Goal: Transaction & Acquisition: Purchase product/service

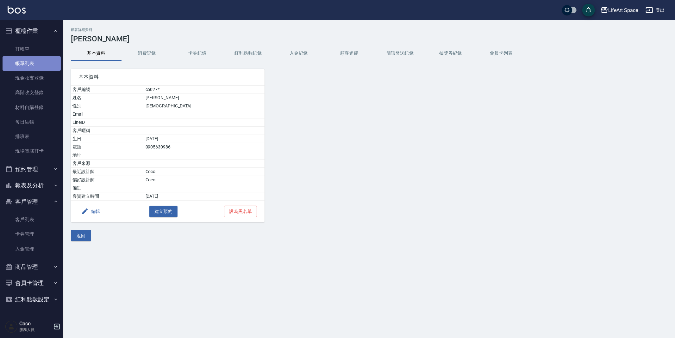
click at [41, 62] on link "帳單列表" at bounding box center [32, 63] width 58 height 15
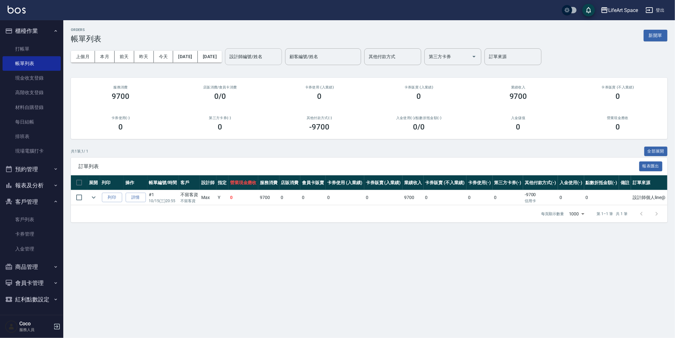
click at [257, 58] on input "設計師編號/姓名" at bounding box center [253, 56] width 51 height 11
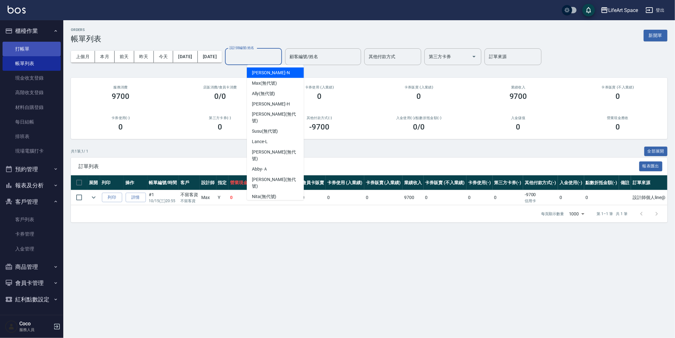
click at [28, 47] on link "打帳單" at bounding box center [32, 49] width 58 height 15
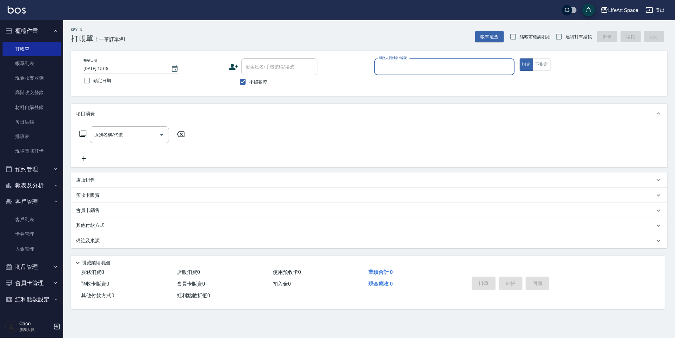
click at [107, 70] on input "[DATE] 15:05" at bounding box center [123, 69] width 81 height 10
type input "[DATE] 15:05"
type input "3"
click at [106, 71] on input "[DATE] 15:05" at bounding box center [123, 69] width 81 height 10
type input "[DATE] 15:05"
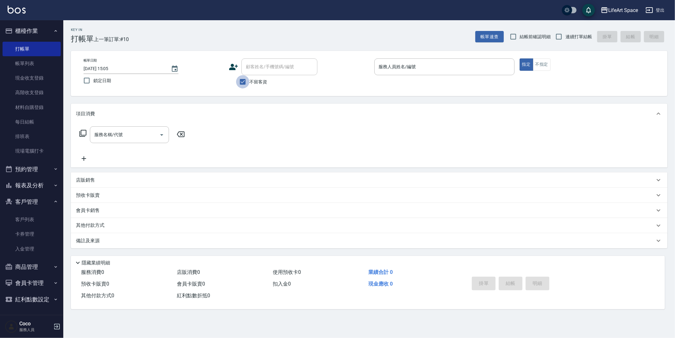
click at [241, 81] on input "不留客資" at bounding box center [242, 81] width 13 height 13
checkbox input "false"
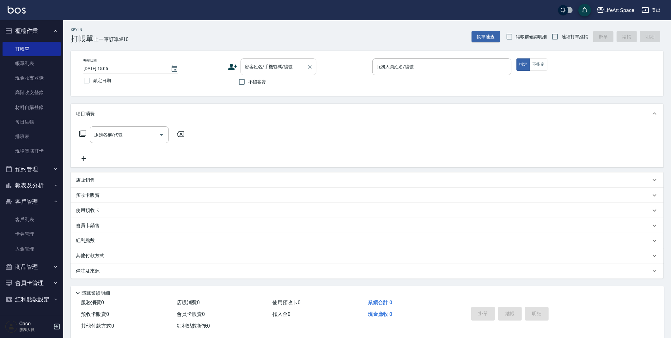
click at [255, 73] on div "顧客姓名/手機號碼/編號" at bounding box center [279, 67] width 76 height 17
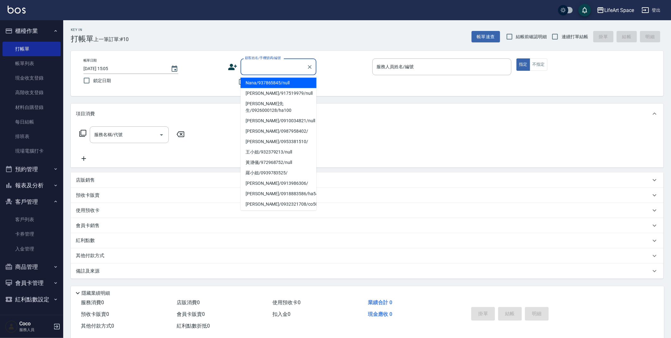
type input "d"
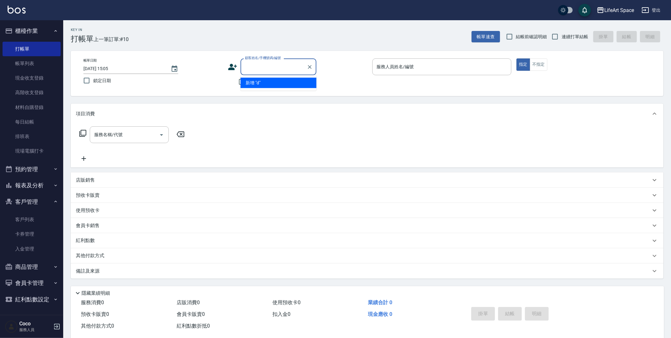
type input "\"
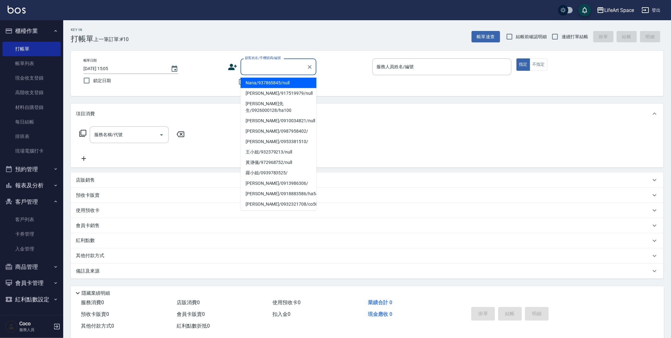
type input "ㄎ"
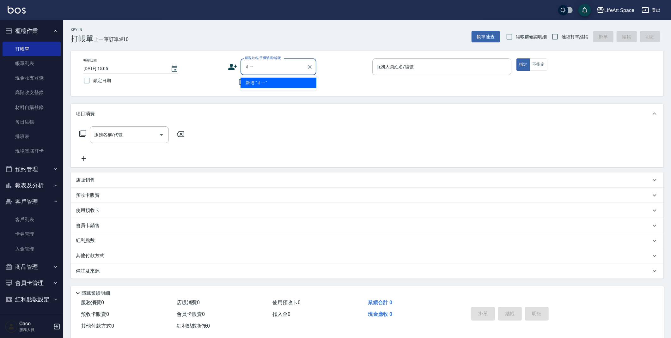
type input "ㄐ"
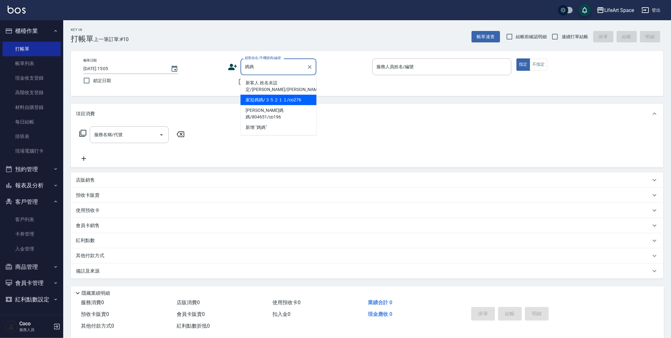
click at [271, 98] on li "家彣媽媽/３５２１１/co276" at bounding box center [279, 100] width 76 height 10
type input "家彣媽媽/３５２１１/co276"
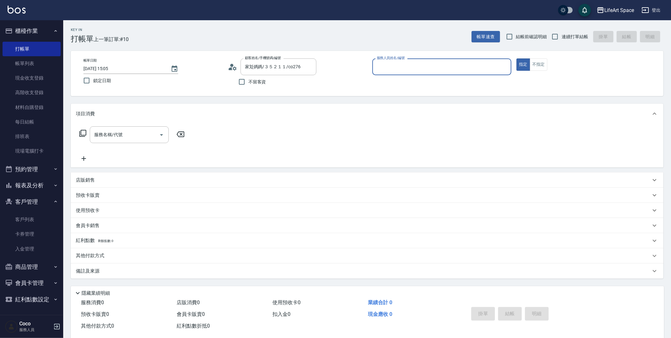
type input "Coco-C"
click at [139, 131] on input "服務名稱/代號" at bounding box center [125, 134] width 64 height 11
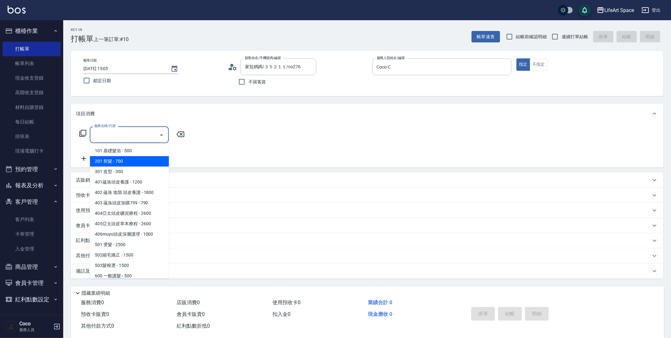
click at [137, 162] on span "201 剪髮 - 700" at bounding box center [129, 161] width 79 height 10
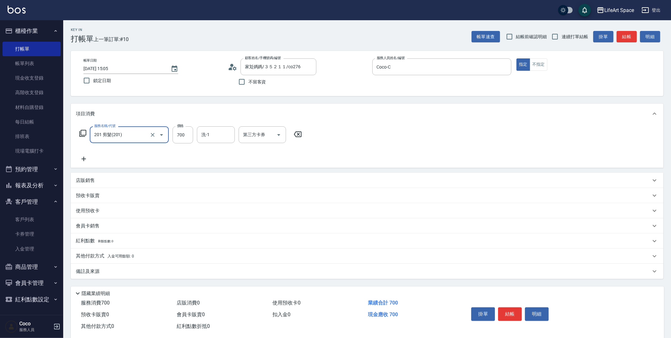
click at [133, 142] on div "201 剪髮(201) 服務名稱/代號" at bounding box center [129, 134] width 79 height 17
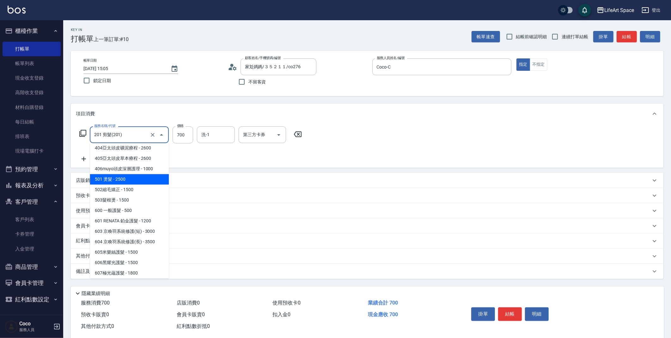
scroll to position [83, 0]
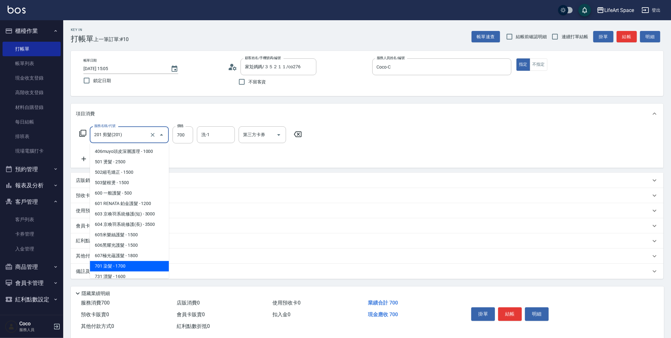
click at [120, 262] on span "701 染髮 - 1700" at bounding box center [129, 266] width 79 height 10
type input "701 染髮(701)"
type input "1700"
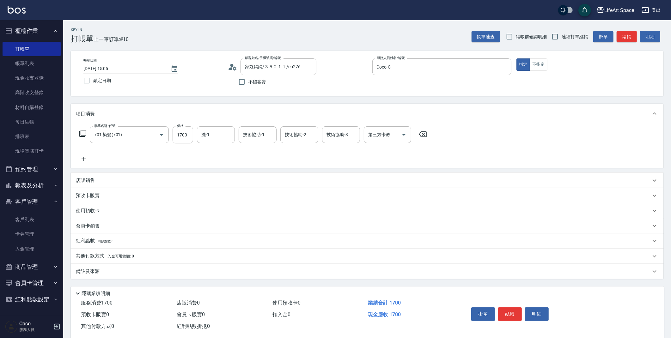
click at [85, 156] on icon at bounding box center [84, 159] width 16 height 8
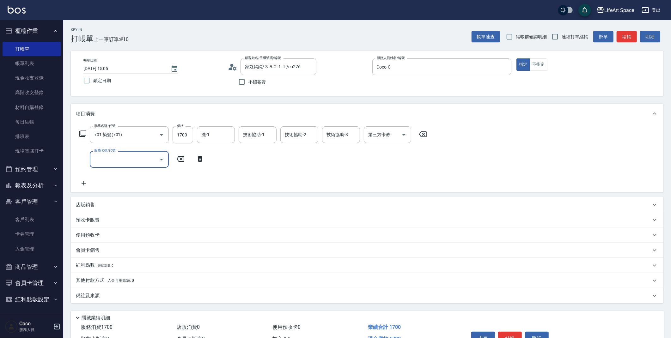
click at [122, 155] on input "服務名稱/代號" at bounding box center [125, 159] width 64 height 11
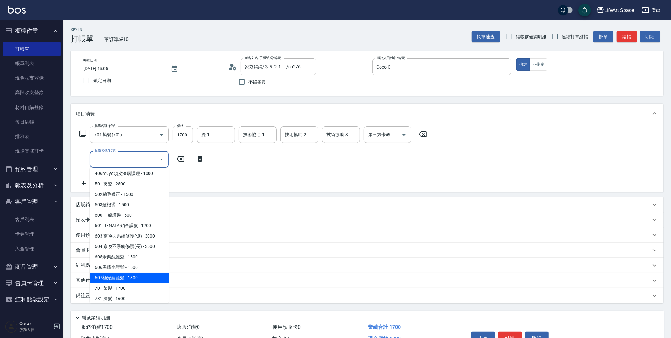
scroll to position [96, 0]
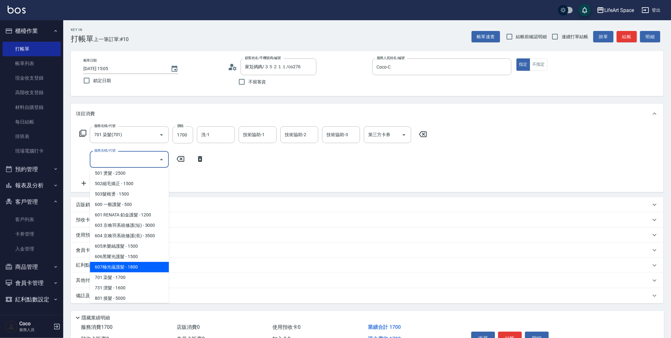
click at [131, 269] on span "607極光蘊護髮 - 1800" at bounding box center [129, 267] width 79 height 10
type input "607極光蘊護髮(607)"
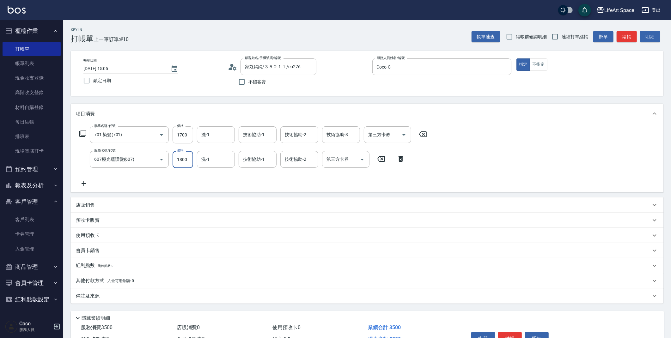
click at [185, 159] on input "1800" at bounding box center [183, 159] width 21 height 17
type input "2200"
click at [185, 132] on input "1700" at bounding box center [183, 134] width 21 height 17
type input "1600"
click at [208, 134] on input "洗-1" at bounding box center [216, 134] width 32 height 11
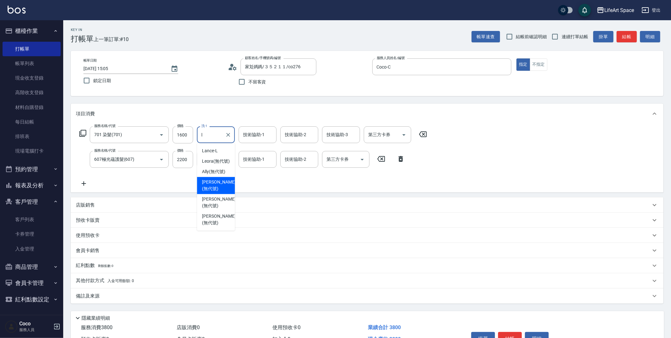
click at [223, 184] on span "[PERSON_NAME] (無代號)" at bounding box center [219, 185] width 34 height 13
type input "[PERSON_NAME](無代號)"
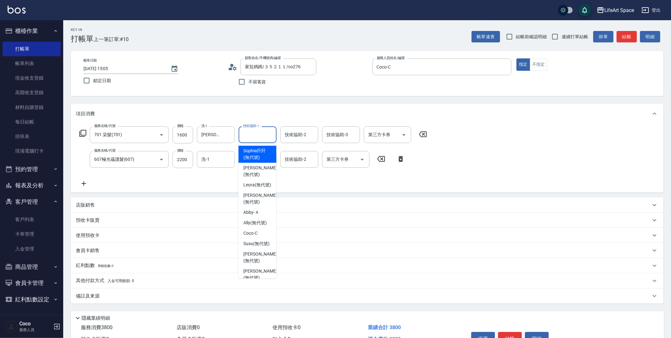
click at [266, 139] on input "技術協助-1" at bounding box center [258, 134] width 32 height 11
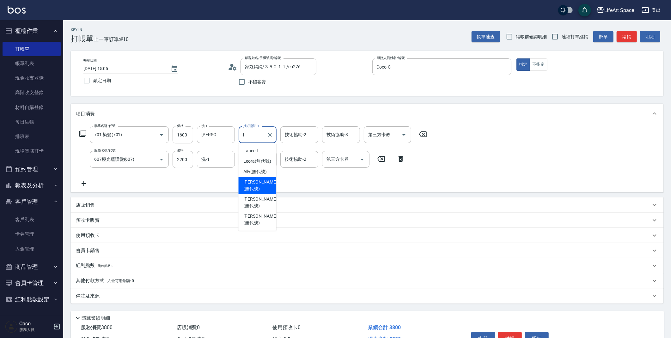
click at [264, 183] on span "[PERSON_NAME] (無代號)" at bounding box center [261, 185] width 34 height 13
type input "[PERSON_NAME](無代號)"
click at [312, 136] on input "技術協助-2" at bounding box center [299, 134] width 32 height 11
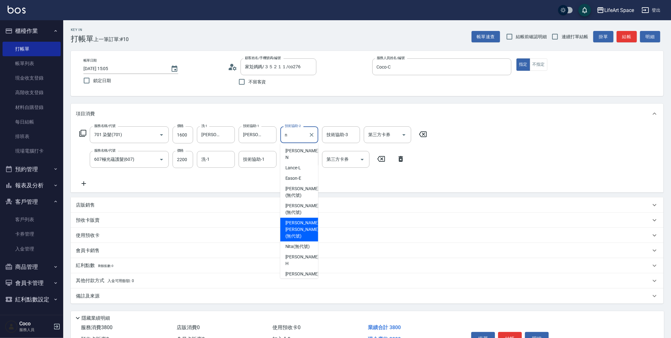
click at [301, 220] on span "[PERSON_NAME] [PERSON_NAME] (無代號)" at bounding box center [303, 230] width 34 height 20
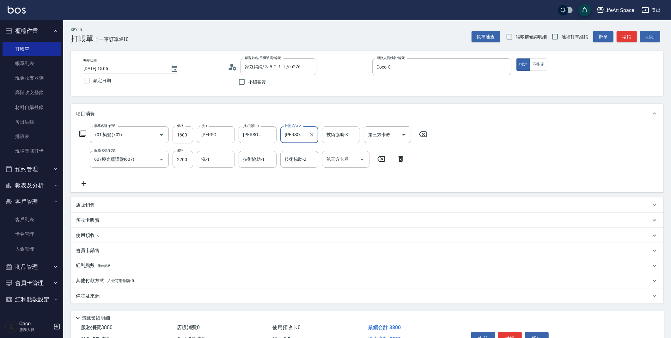
type input "[PERSON_NAME] [PERSON_NAME](無代號)"
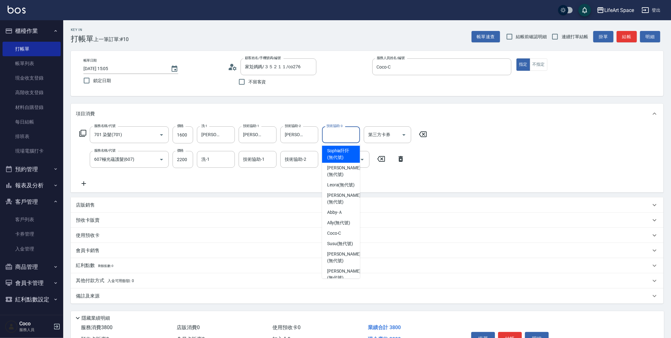
click at [331, 134] on input "技術協助-3" at bounding box center [341, 134] width 32 height 11
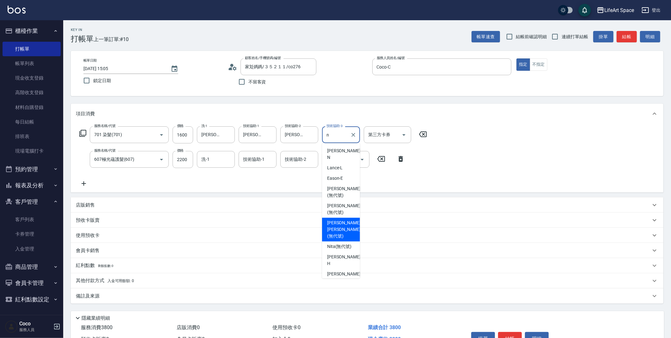
click at [333, 220] on span "[PERSON_NAME] [PERSON_NAME] (無代號)" at bounding box center [344, 230] width 34 height 20
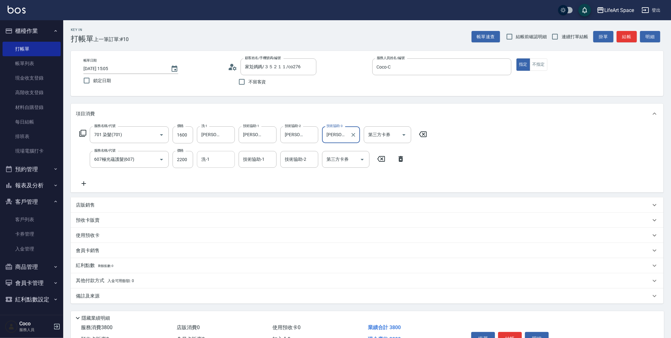
type input "[PERSON_NAME] [PERSON_NAME](無代號)"
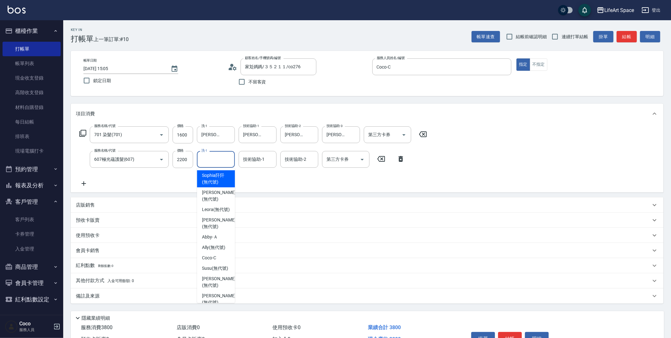
click at [227, 163] on input "洗-1" at bounding box center [216, 159] width 32 height 11
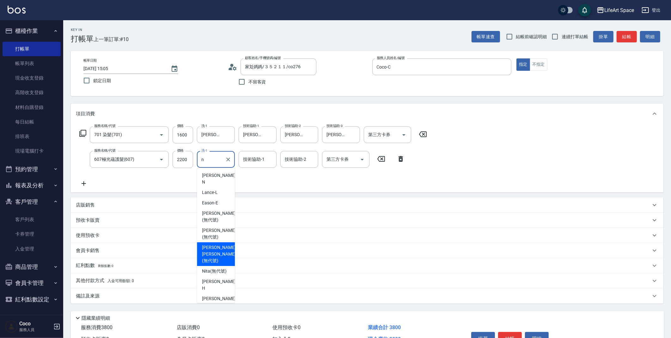
click at [222, 244] on span "[PERSON_NAME] [PERSON_NAME] (無代號)" at bounding box center [219, 254] width 34 height 20
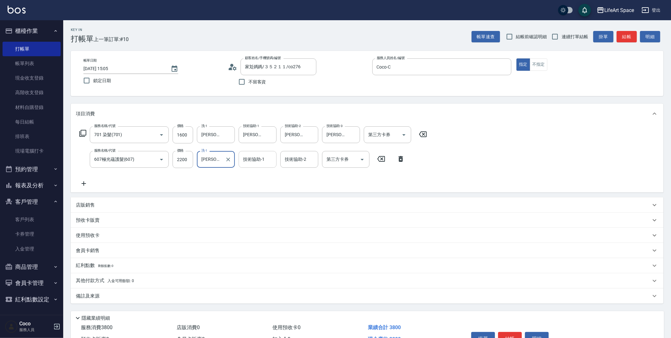
type input "[PERSON_NAME] [PERSON_NAME](無代號)"
click at [263, 159] on div "技術協助-1 技術協助-1" at bounding box center [258, 159] width 38 height 17
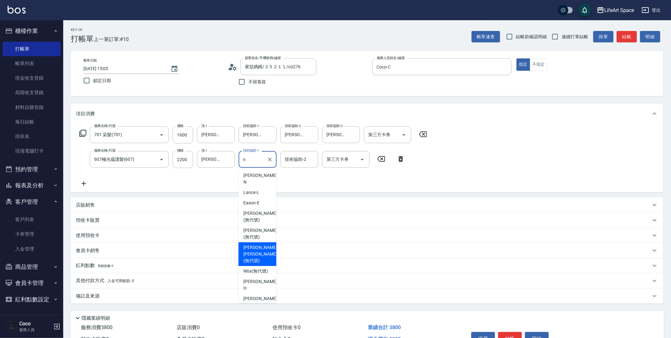
click at [264, 244] on span "[PERSON_NAME] [PERSON_NAME] (無代號)" at bounding box center [261, 254] width 34 height 20
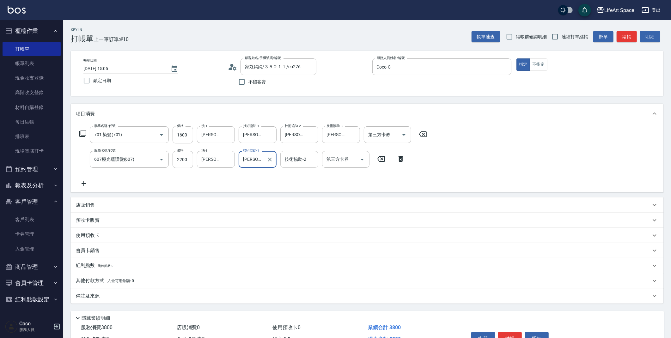
type input "[PERSON_NAME] [PERSON_NAME](無代號)"
click at [286, 158] on div "技術協助-2 技術協助-2" at bounding box center [300, 159] width 38 height 17
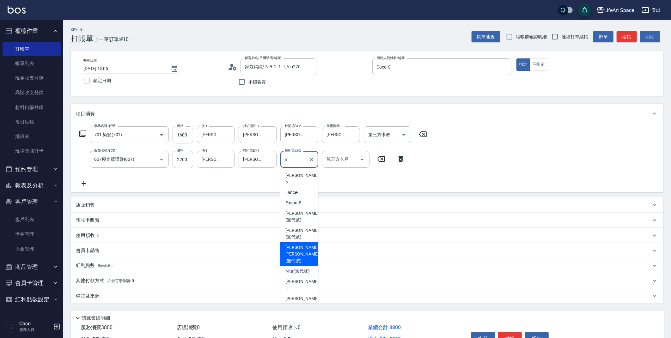
click at [293, 244] on span "[PERSON_NAME] [PERSON_NAME] (無代號)" at bounding box center [303, 254] width 34 height 20
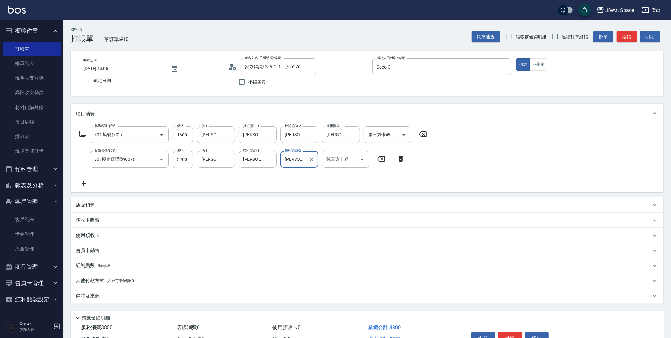
type input "[PERSON_NAME] [PERSON_NAME](無代號)"
click at [182, 298] on div "備註及來源" at bounding box center [363, 296] width 575 height 7
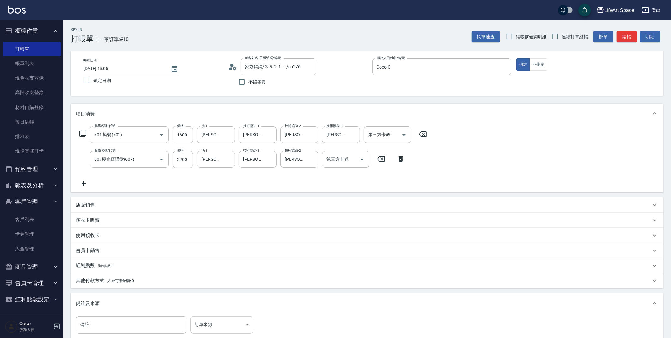
click at [205, 329] on body "LifeArt Space 登出 櫃檯作業 打帳單 帳單列表 現金收支登錄 高階收支登錄 材料自購登錄 每日結帳 排班表 現場電腦打卡 預約管理 預約管理 單…" at bounding box center [335, 207] width 671 height 415
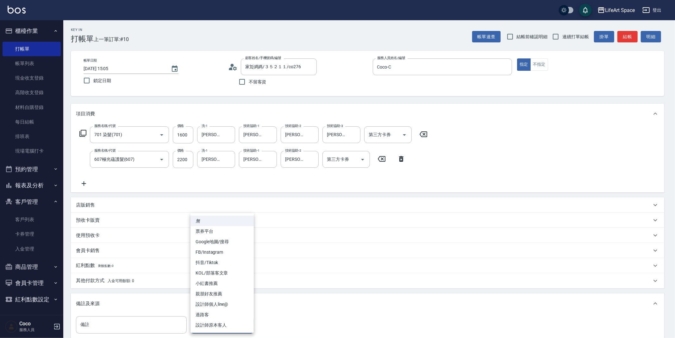
click at [216, 323] on li "設計師原本客人" at bounding box center [221, 325] width 63 height 10
type input "設計師原本客人"
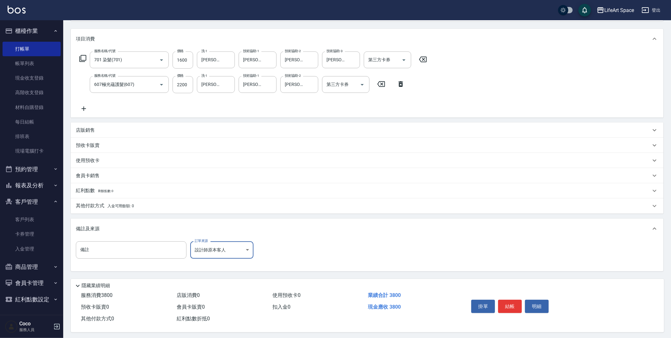
scroll to position [78, 0]
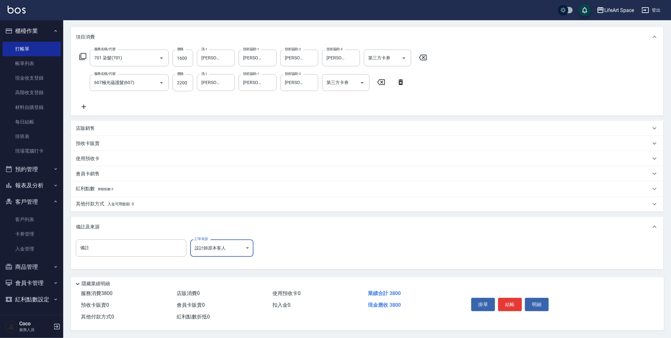
click at [114, 202] on span "入金可用餘額: 0" at bounding box center [121, 204] width 27 height 4
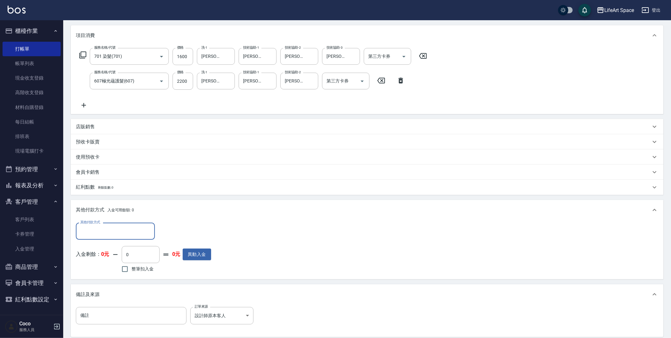
scroll to position [0, 0]
click at [115, 228] on input "其他付款方式" at bounding box center [115, 231] width 73 height 11
click at [108, 255] on span "Linepay" at bounding box center [115, 258] width 79 height 10
type input "Linepay"
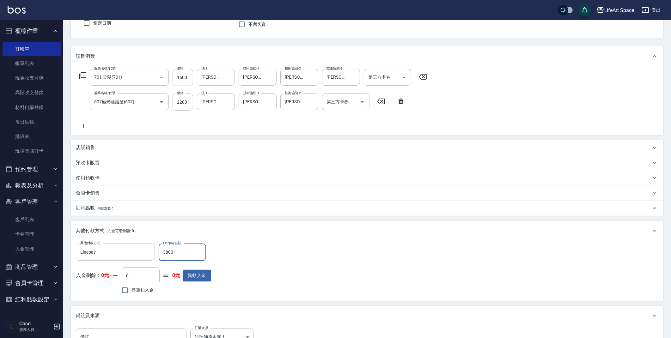
scroll to position [148, 0]
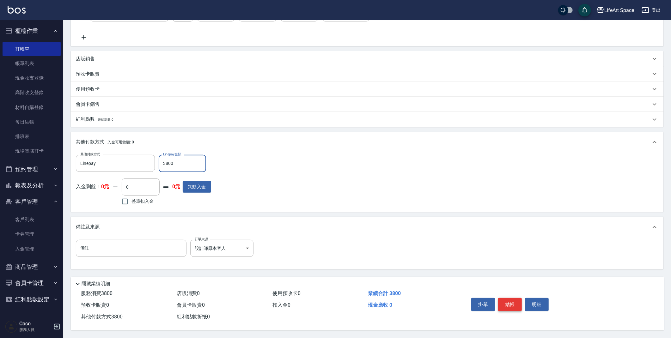
type input "3800"
click at [515, 300] on button "結帳" at bounding box center [510, 304] width 24 height 13
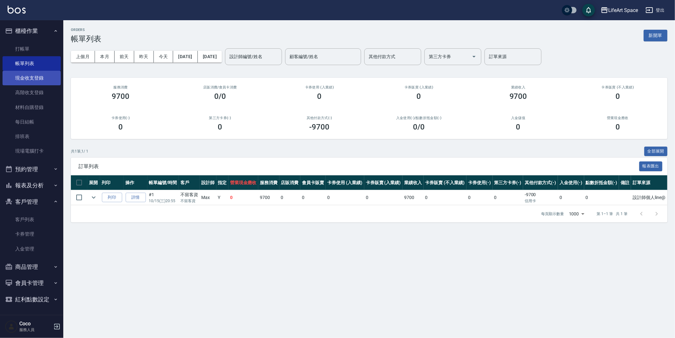
click at [31, 78] on link "現金收支登錄" at bounding box center [32, 78] width 58 height 15
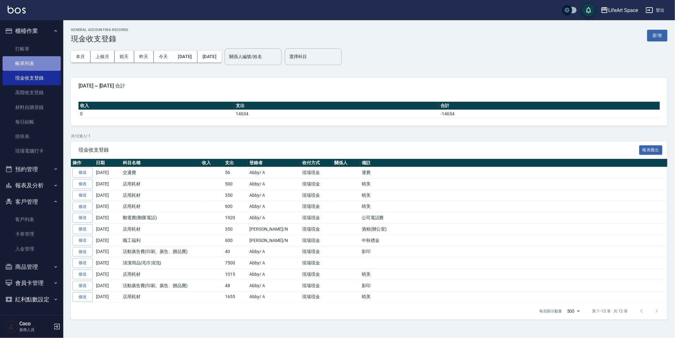
click at [35, 67] on link "帳單列表" at bounding box center [32, 63] width 58 height 15
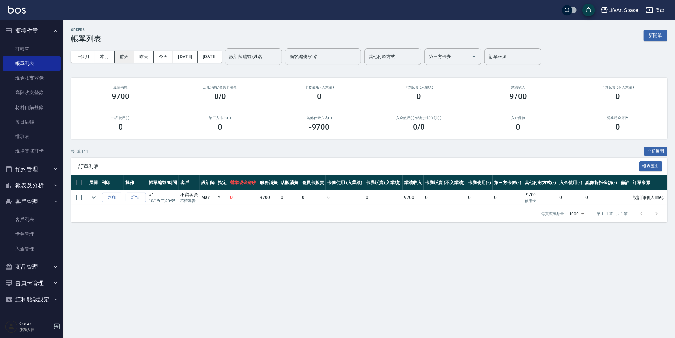
click at [125, 55] on button "前天" at bounding box center [124, 57] width 20 height 12
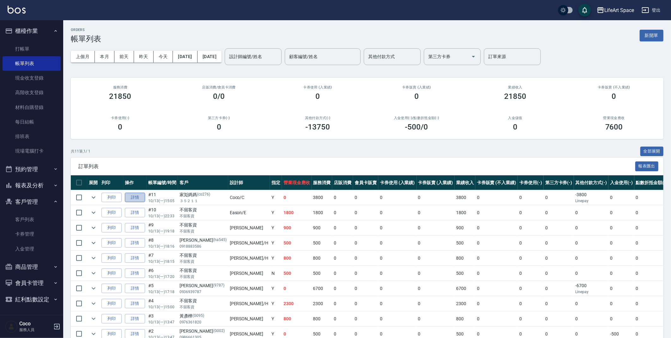
click at [142, 198] on link "詳情" at bounding box center [135, 198] width 20 height 10
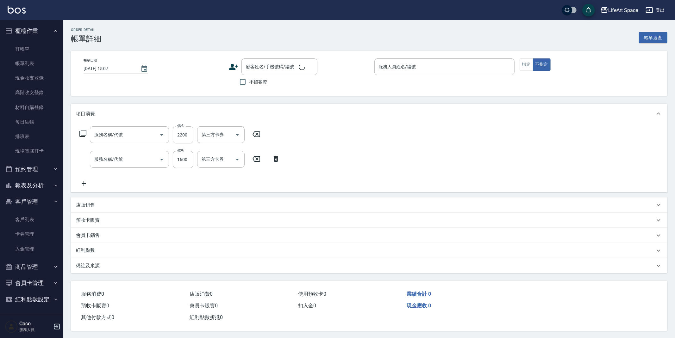
type input "[DATE] 15:05"
type input "Coco-C"
type input "設計師原本客人"
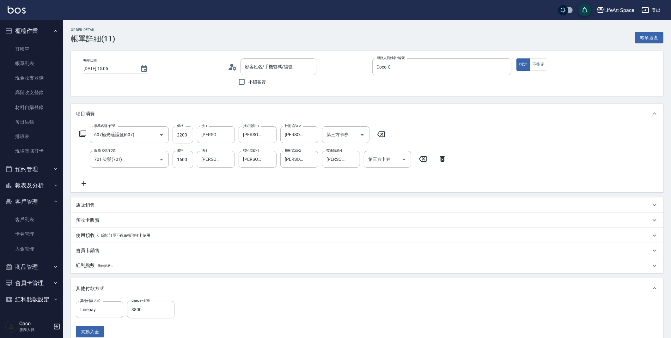
type input "607極光蘊護髮(607)"
type input "701 染髮(701)"
type input "家彣媽媽/３５２１１/co276"
click at [100, 206] on div "店販銷售" at bounding box center [363, 205] width 575 height 7
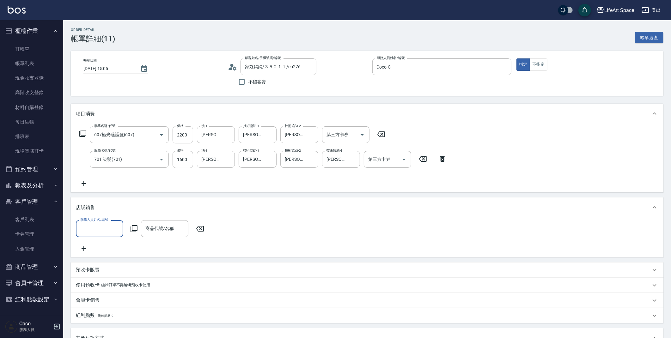
click at [110, 229] on input "服務人員姓名/編號" at bounding box center [100, 228] width 42 height 11
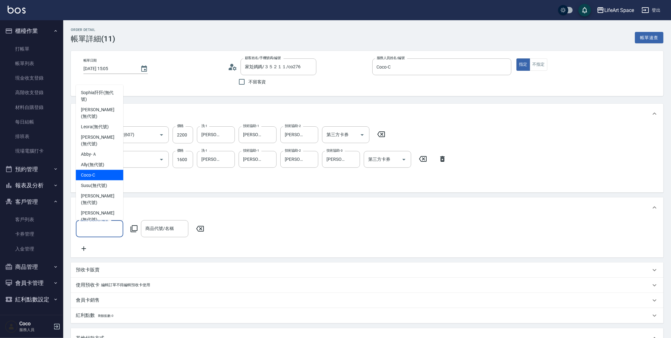
click at [97, 170] on div "Coco -C" at bounding box center [99, 175] width 47 height 10
type input "Coco-C"
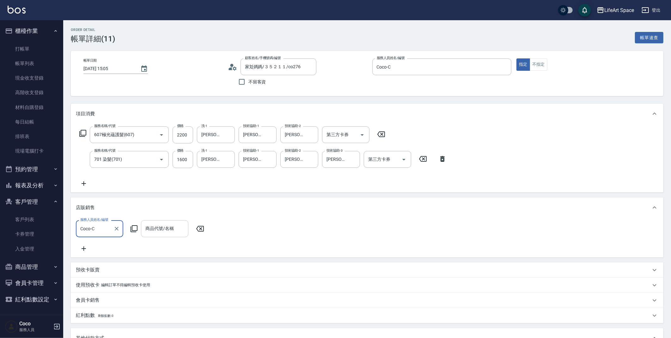
click at [161, 226] on input "商品代號/名稱" at bounding box center [165, 228] width 42 height 11
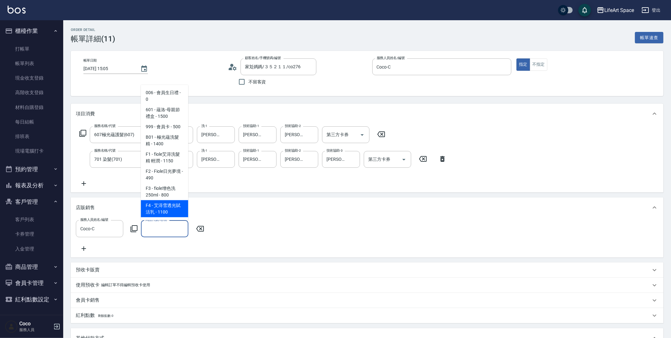
type input "g"
click at [165, 212] on span "Yu5 - 水生漾澤精華油 - 900" at bounding box center [164, 209] width 47 height 17
type input "水生漾澤精華油"
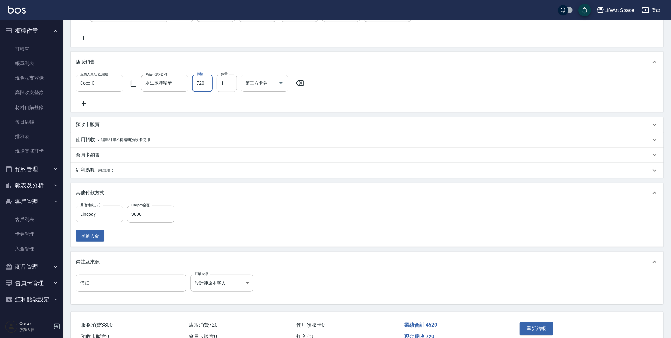
scroll to position [185, 0]
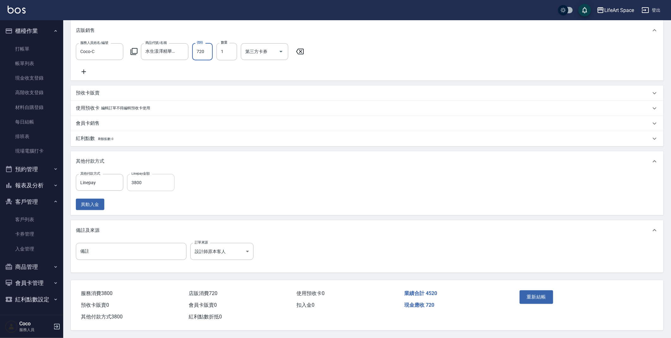
type input "720"
click at [148, 183] on input "3800" at bounding box center [150, 182] width 47 height 17
type input "4520"
click at [539, 293] on button "重新結帳" at bounding box center [537, 297] width 34 height 13
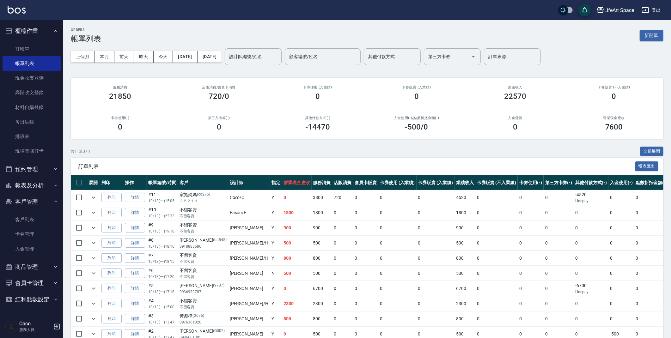
click at [44, 40] on ul "打帳單 帳單列表 現金收支登錄 高階收支登錄 材料自購登錄 每日結帳 排班表 現場電腦打卡" at bounding box center [32, 100] width 58 height 122
click at [44, 45] on link "打帳單" at bounding box center [32, 49] width 58 height 15
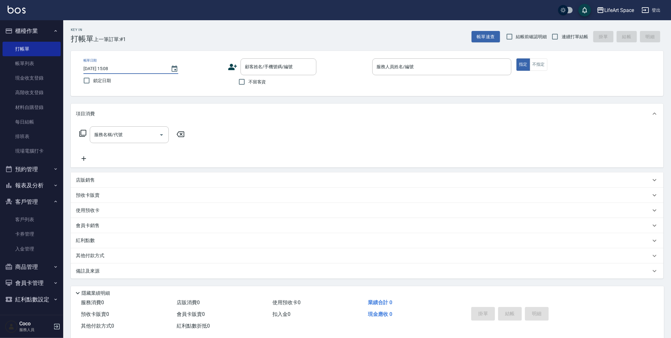
click at [105, 71] on input "[DATE] 15:08" at bounding box center [123, 69] width 81 height 10
click at [104, 67] on input "[DATE] 15:08" at bounding box center [123, 69] width 81 height 10
click at [106, 67] on input "[DATE] 15:08" at bounding box center [123, 69] width 81 height 10
click at [105, 69] on input "[DATE] 03:08" at bounding box center [123, 69] width 81 height 10
type input "[DATE] 03:08"
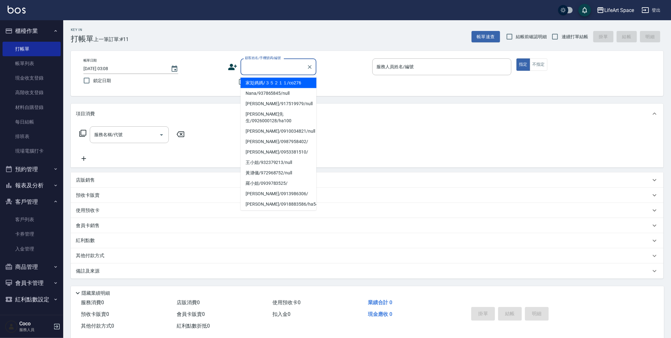
click at [245, 65] on input "顧客姓名/手機號碼/編號" at bounding box center [274, 66] width 61 height 11
type input "d"
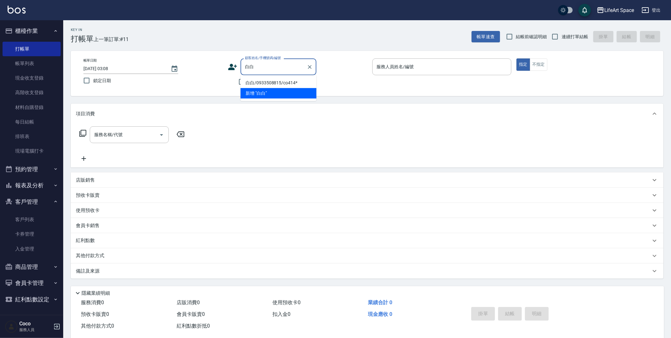
drag, startPoint x: 259, startPoint y: 79, endPoint x: 225, endPoint y: 108, distance: 45.1
click at [260, 79] on li "白白/0933508815/co414*" at bounding box center [279, 83] width 76 height 10
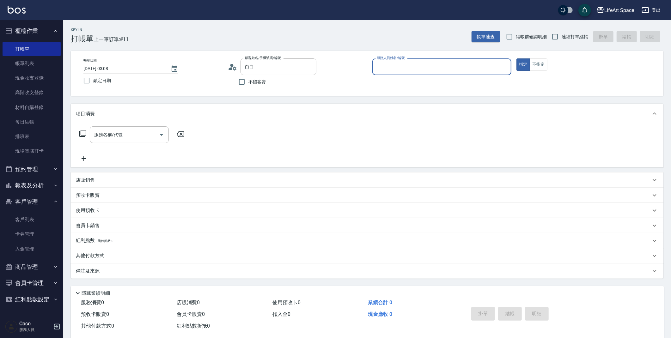
type input "白白/0933508815/co414*"
type input "Coco-C"
click at [126, 132] on input "服務名稱/代號" at bounding box center [125, 136] width 64 height 11
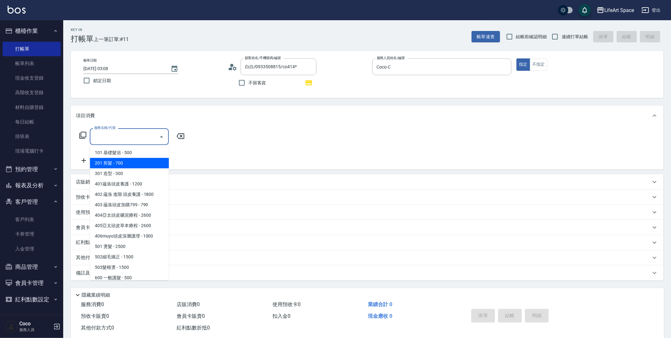
click at [123, 165] on span "201 剪髮 - 700" at bounding box center [129, 163] width 79 height 10
type input "201 剪髮(201)"
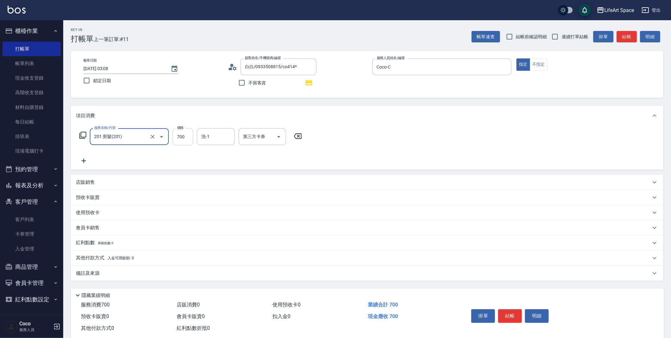
click at [180, 143] on input "700" at bounding box center [183, 136] width 21 height 17
type input "800"
click at [181, 273] on div "備註及來源" at bounding box center [363, 273] width 575 height 7
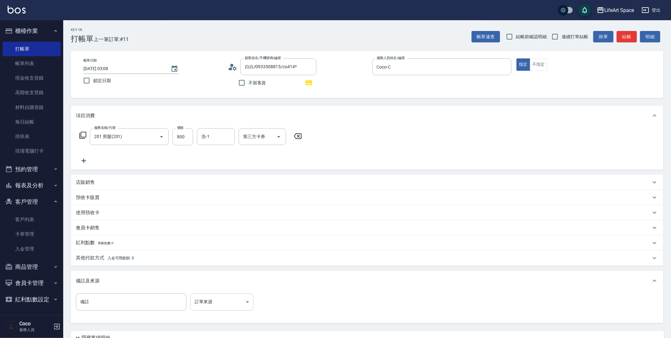
click at [224, 301] on body "LifeArt Space 登出 櫃檯作業 打帳單 帳單列表 現金收支登錄 高階收支登錄 材料自購登錄 每日結帳 排班表 現場電腦打卡 預約管理 預約管理 單…" at bounding box center [335, 196] width 671 height 392
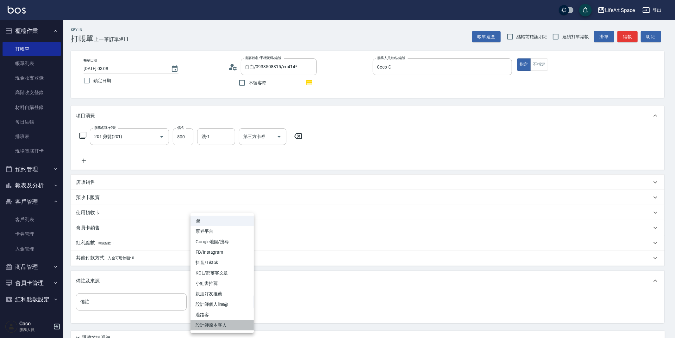
click at [227, 322] on li "設計師原本客人" at bounding box center [221, 325] width 63 height 10
type input "設計師原本客人"
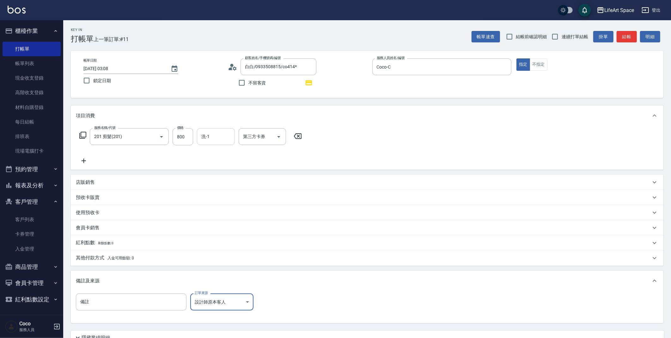
click at [222, 140] on input "洗-1" at bounding box center [216, 136] width 32 height 11
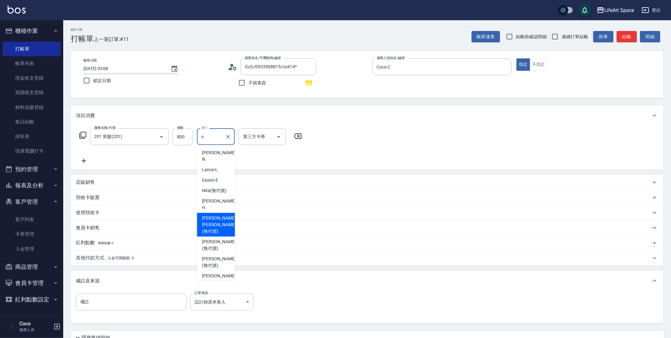
click at [225, 218] on span "[PERSON_NAME] [PERSON_NAME] (無代號)" at bounding box center [219, 225] width 34 height 20
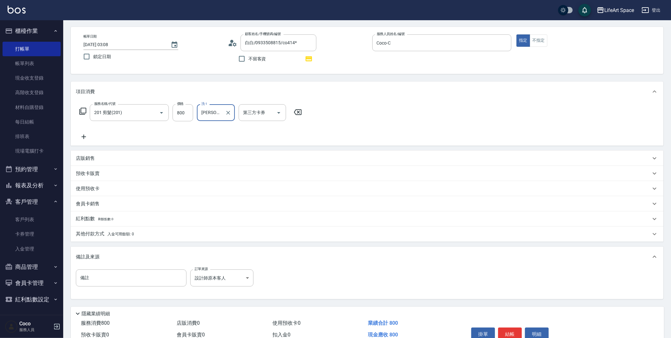
scroll to position [56, 0]
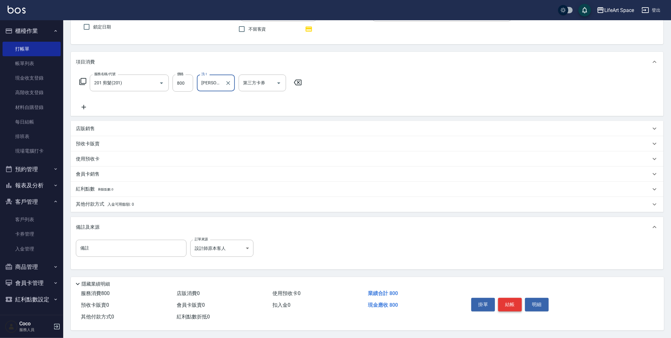
type input "[PERSON_NAME] [PERSON_NAME](無代號)"
click at [507, 299] on button "結帳" at bounding box center [510, 304] width 24 height 13
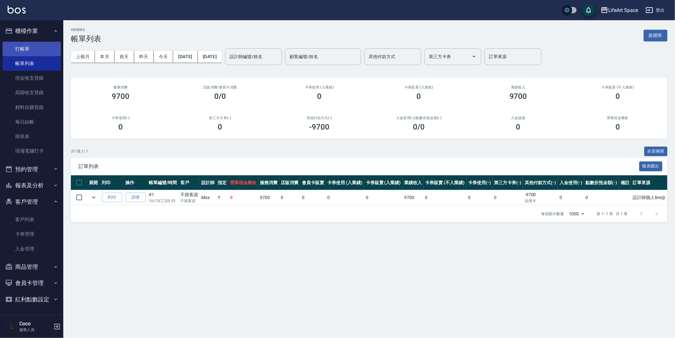
click at [23, 45] on link "打帳單" at bounding box center [32, 49] width 58 height 15
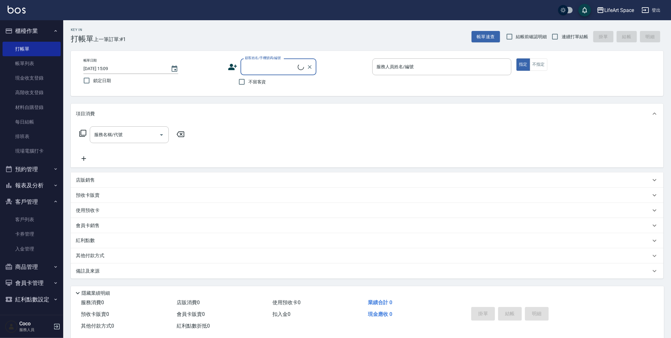
click at [265, 68] on input "顧客姓名/手機號碼/編號" at bounding box center [271, 66] width 54 height 11
type input "v"
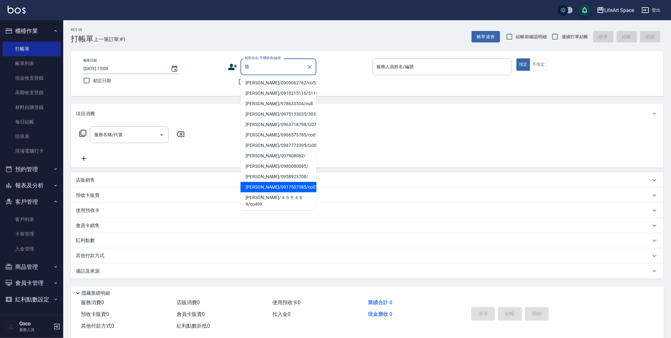
drag, startPoint x: 279, startPoint y: 191, endPoint x: 251, endPoint y: 185, distance: 28.2
click at [279, 190] on li "[PERSON_NAME]/0917507385/co078*" at bounding box center [279, 187] width 76 height 10
type input "[PERSON_NAME]/0917507385/co078*"
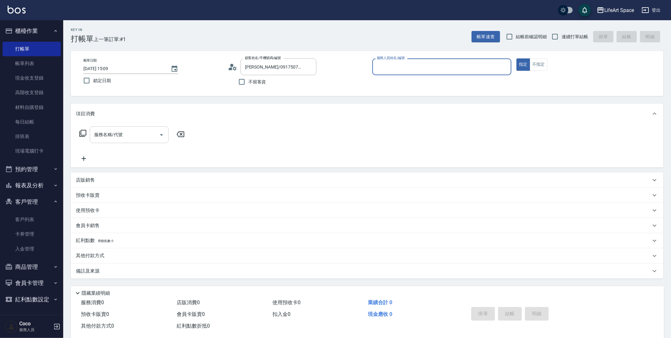
type input "Coco-C"
click at [122, 132] on input "服務名稱/代號" at bounding box center [125, 134] width 64 height 11
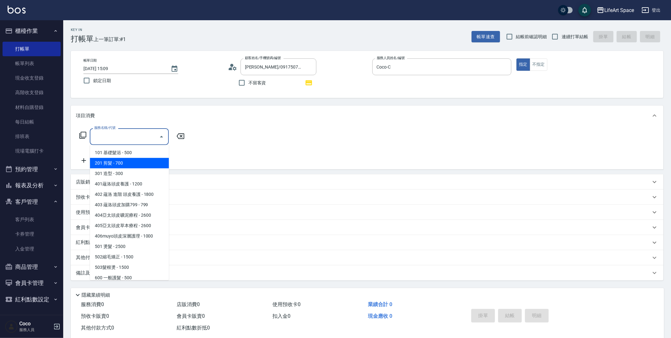
click at [118, 164] on span "201 剪髮 - 700" at bounding box center [129, 163] width 79 height 10
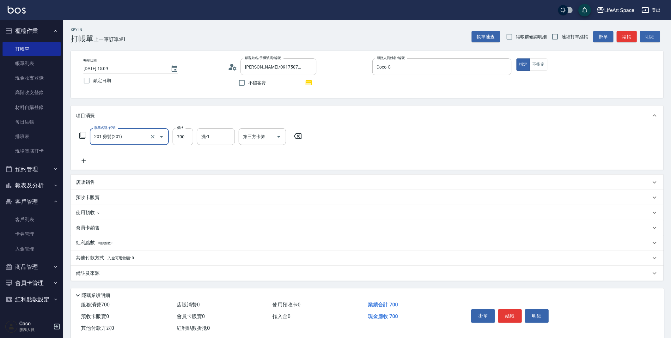
click at [142, 139] on input "201 剪髮(201)" at bounding box center [121, 136] width 56 height 11
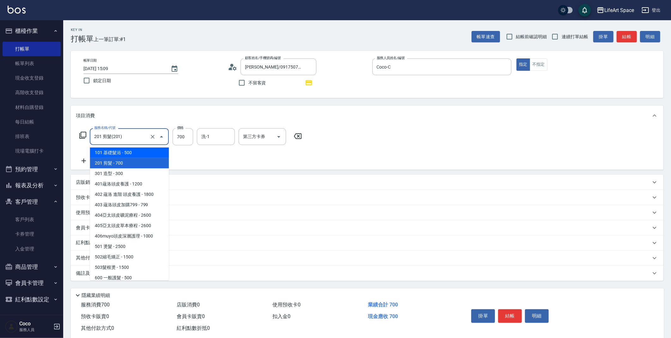
click at [140, 153] on span "101 基礎髮浴 - 500" at bounding box center [129, 153] width 79 height 10
type input "101 基礎髮浴 (101)"
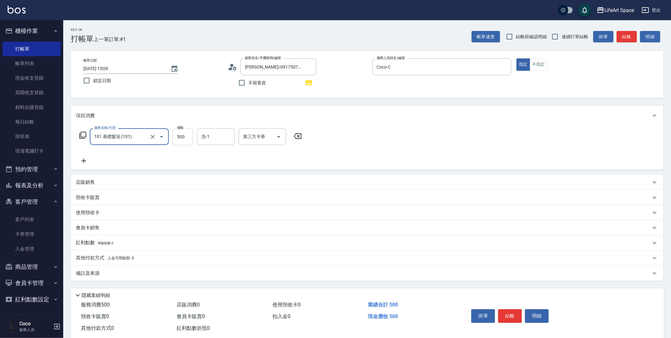
click at [180, 137] on input "500" at bounding box center [183, 136] width 21 height 17
type input "450"
click at [84, 160] on icon at bounding box center [84, 161] width 4 height 4
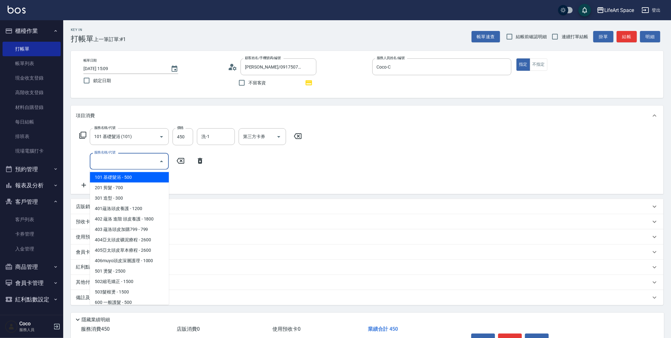
click at [100, 159] on input "服務名稱/代號" at bounding box center [125, 161] width 64 height 11
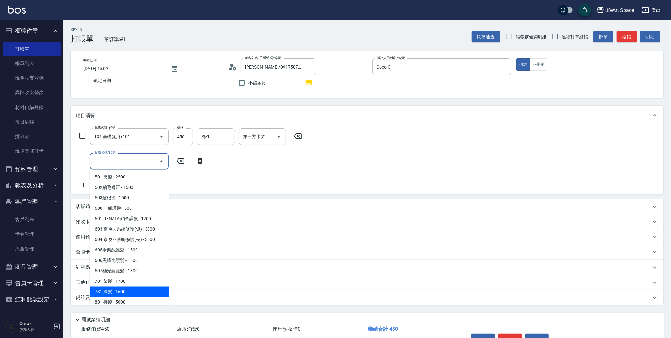
scroll to position [99, 0]
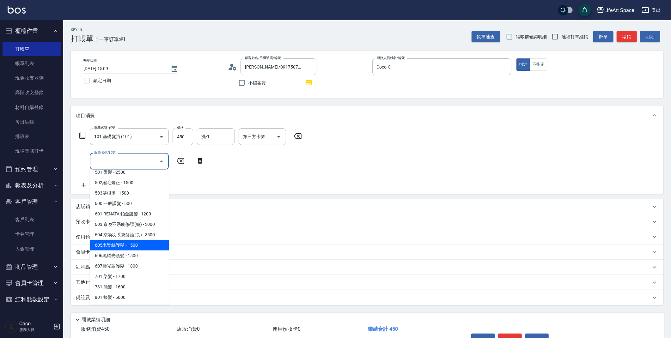
click at [131, 246] on span "605米樂絲護髮 - 1500" at bounding box center [129, 245] width 79 height 10
type input "605米樂絲護髮(605)"
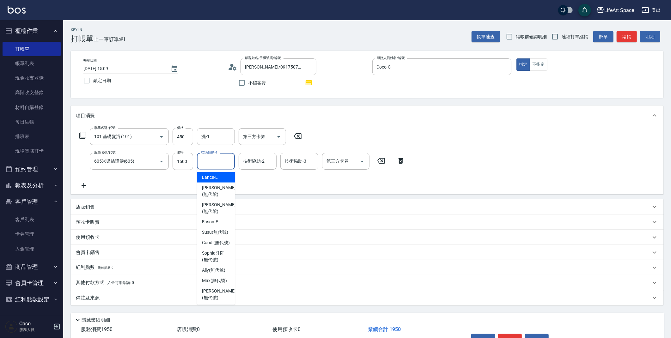
click at [212, 162] on input "技術協助-1" at bounding box center [216, 161] width 32 height 11
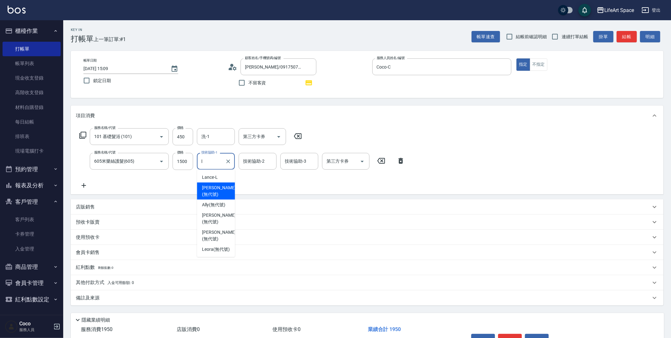
drag, startPoint x: 222, startPoint y: 185, endPoint x: 228, endPoint y: 179, distance: 8.7
click at [222, 185] on span "[PERSON_NAME] (無代號)" at bounding box center [219, 191] width 34 height 13
type input "[PERSON_NAME](無代號)"
click at [247, 159] on div "技術協助-2 技術協助-2" at bounding box center [258, 161] width 38 height 17
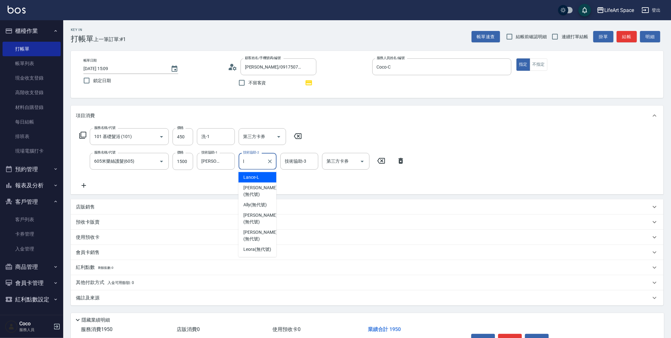
click at [261, 182] on div "Lance -L" at bounding box center [257, 177] width 38 height 10
click at [264, 164] on input "Lance-L" at bounding box center [253, 161] width 23 height 11
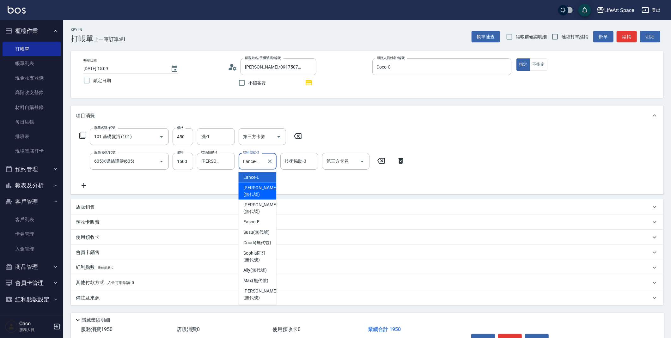
click at [265, 189] on span "[PERSON_NAME] (無代號)" at bounding box center [261, 191] width 34 height 13
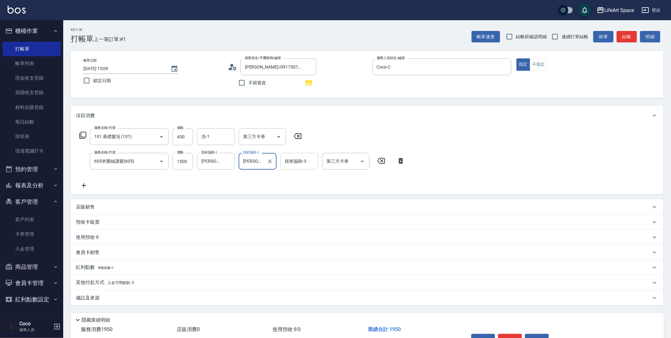
type input "[PERSON_NAME](無代號)"
click at [292, 165] on input "技術協助-3" at bounding box center [299, 161] width 32 height 11
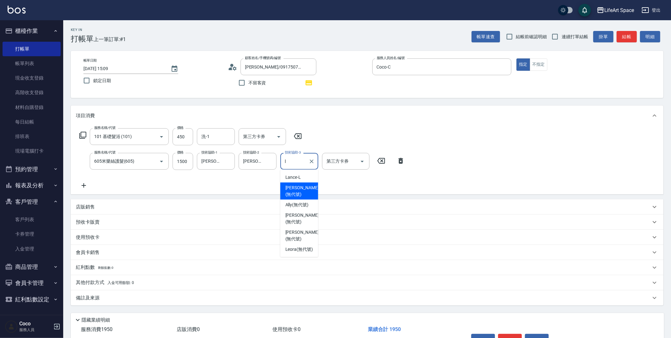
click at [295, 186] on span "[PERSON_NAME] (無代號)" at bounding box center [303, 191] width 34 height 13
type input "[PERSON_NAME](無代號)"
click at [214, 139] on input "洗-1" at bounding box center [216, 136] width 32 height 11
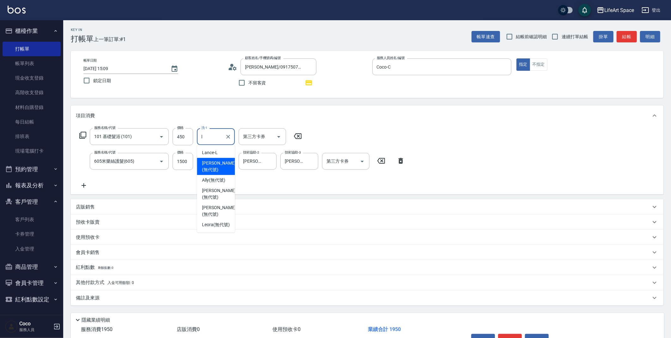
click at [215, 160] on span "[PERSON_NAME] (無代號)" at bounding box center [219, 166] width 34 height 13
type input "[PERSON_NAME](無代號)"
click at [170, 297] on div "備註及來源" at bounding box center [363, 298] width 575 height 7
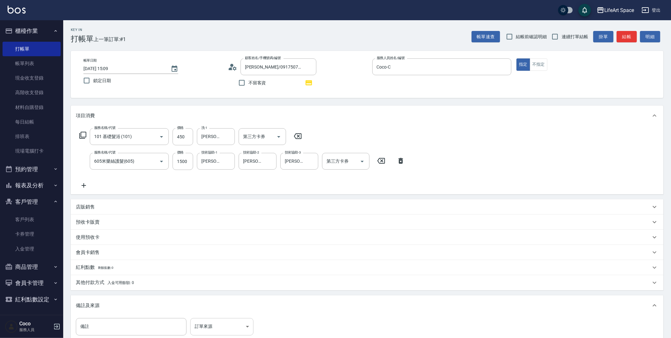
click at [198, 321] on body "LifeArt Space 登出 櫃檯作業 打帳單 帳單列表 現金收支登錄 高階收支登錄 材料自購登錄 每日結帳 排班表 現場電腦打卡 預約管理 預約管理 單…" at bounding box center [335, 208] width 671 height 417
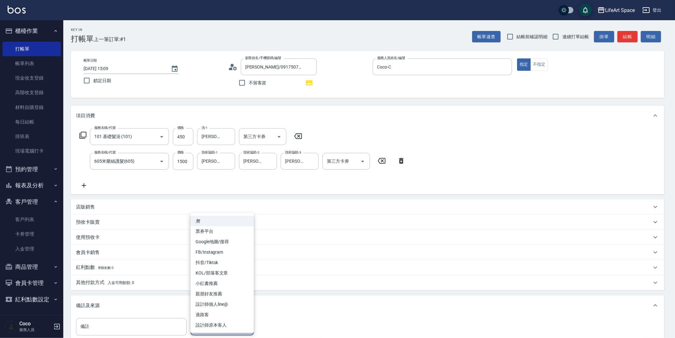
click at [209, 329] on li "設計師原本客人" at bounding box center [221, 325] width 63 height 10
type input "設計師原本客人"
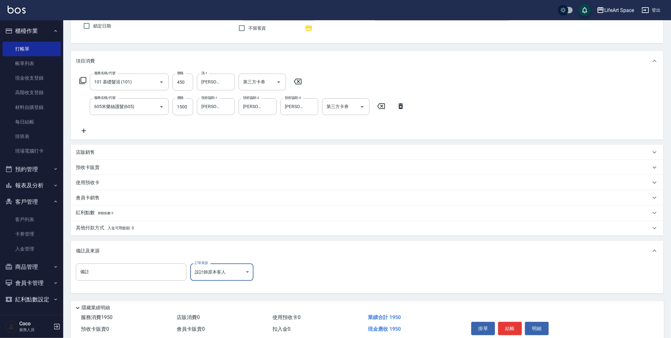
scroll to position [81, 0]
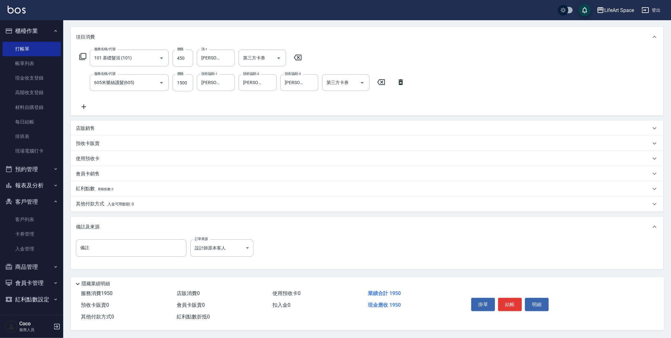
click at [132, 208] on div "其他付款方式 入金可用餘額: 0" at bounding box center [367, 204] width 593 height 15
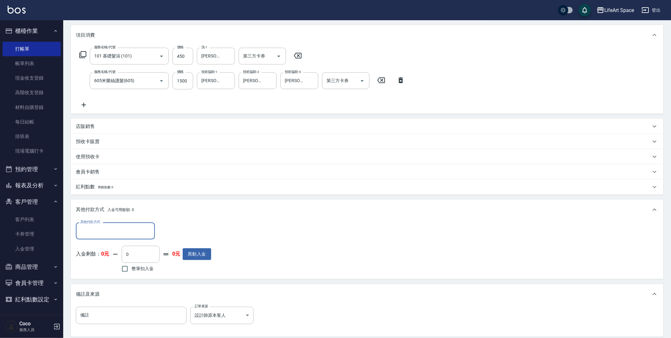
scroll to position [0, 0]
click at [145, 231] on input "其他付款方式" at bounding box center [115, 230] width 73 height 11
click at [97, 251] on span "轉帳" at bounding box center [115, 247] width 79 height 10
type input "轉帳"
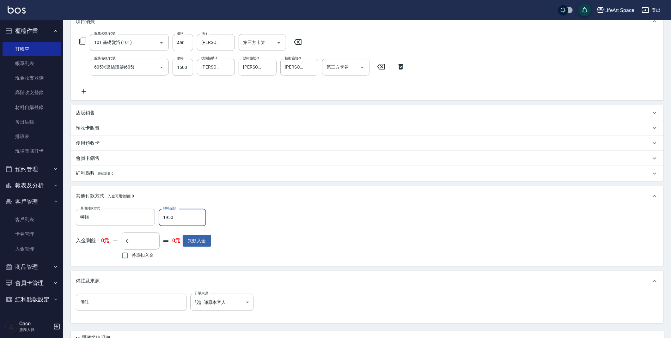
scroll to position [150, 0]
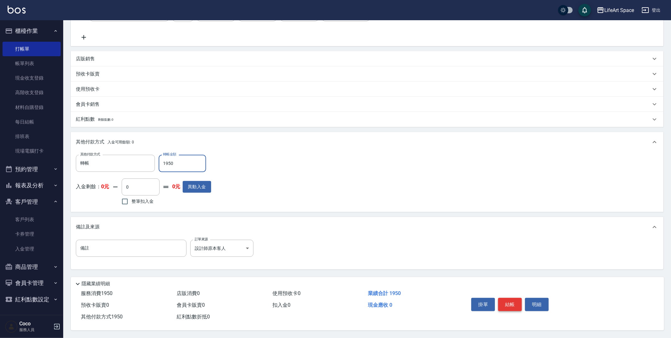
type input "1950"
click at [507, 302] on button "結帳" at bounding box center [510, 304] width 24 height 13
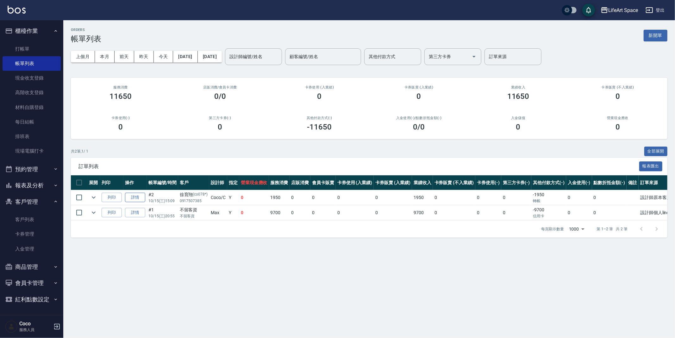
click at [139, 200] on link "詳情" at bounding box center [135, 198] width 20 height 10
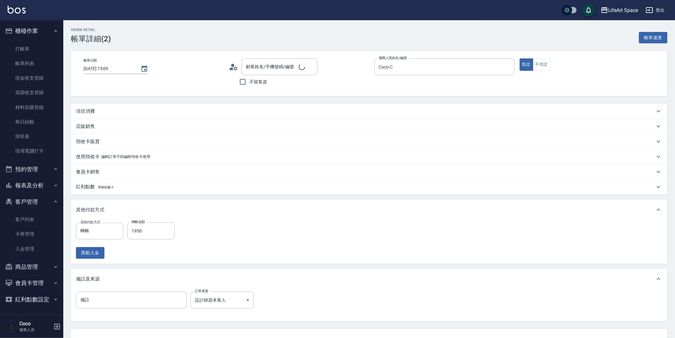
type input "[DATE] 15:09"
type input "Coco-C"
type input "設計師原本客人"
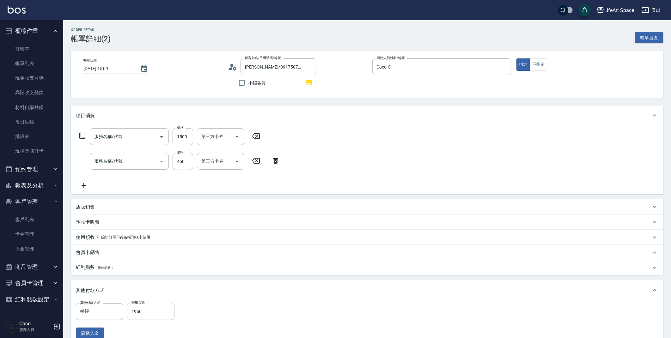
type input "[PERSON_NAME]/0917507385/co078*"
type input "605米樂絲護髮(605)"
type input "101 基礎髮浴 (101)"
click at [105, 70] on input "[DATE] 15:09" at bounding box center [108, 69] width 51 height 10
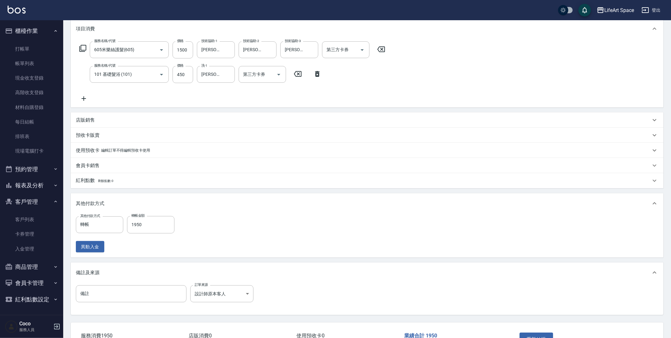
scroll to position [131, 0]
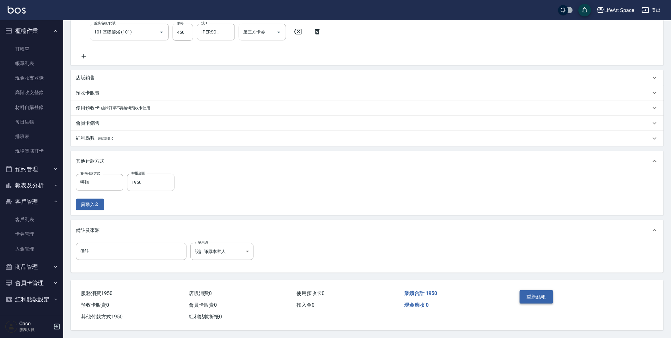
type input "[DATE] 15:09"
click at [529, 295] on button "重新結帳" at bounding box center [537, 297] width 34 height 13
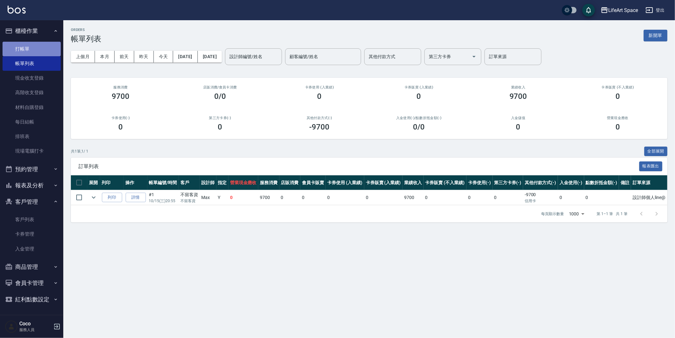
click at [34, 49] on link "打帳單" at bounding box center [32, 49] width 58 height 15
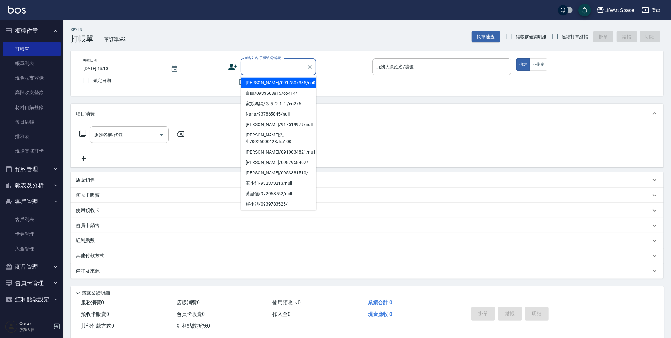
click at [277, 61] on input "顧客姓名/手機號碼/編號" at bounding box center [274, 66] width 61 height 11
type input "1"
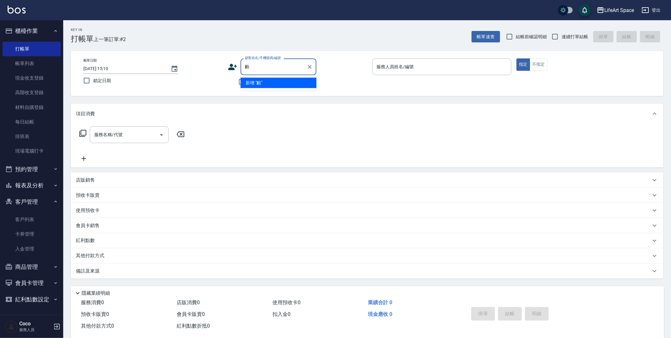
type input "包"
type input "袍"
type input "雹"
type input "0"
type input "玲"
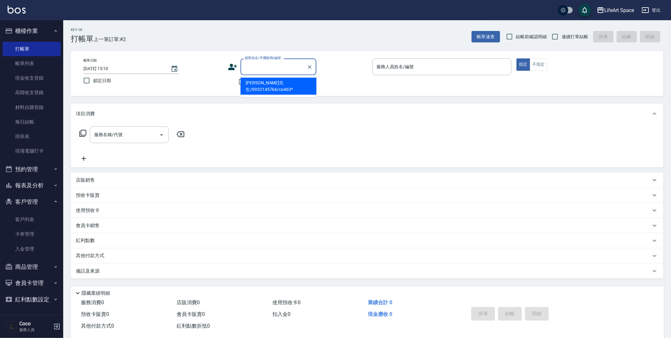
click at [268, 83] on li "[PERSON_NAME]先生/0932145764/co463*" at bounding box center [279, 86] width 76 height 17
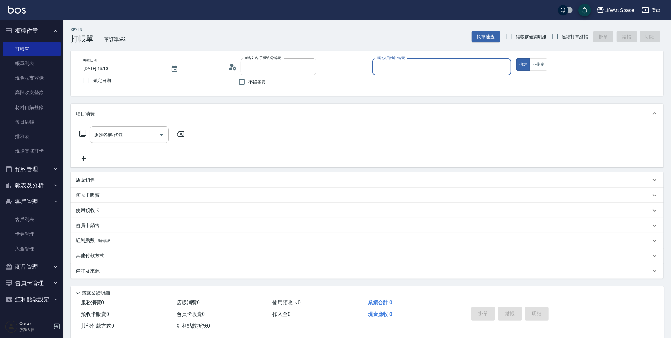
type input "[PERSON_NAME]先生/0932145764/co463*"
click at [142, 134] on input "服務名稱/代號" at bounding box center [125, 134] width 64 height 11
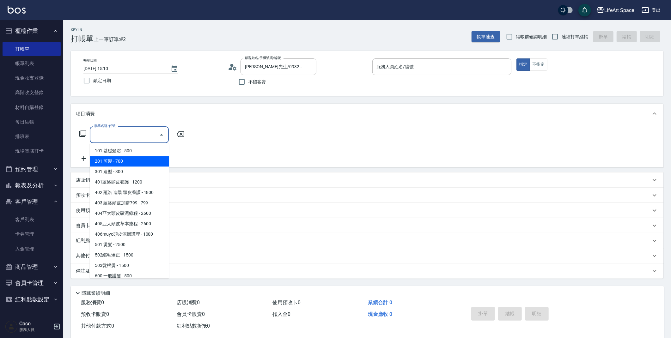
click at [134, 161] on span "201 剪髮 - 700" at bounding box center [129, 161] width 79 height 10
type input "201 剪髮(201)"
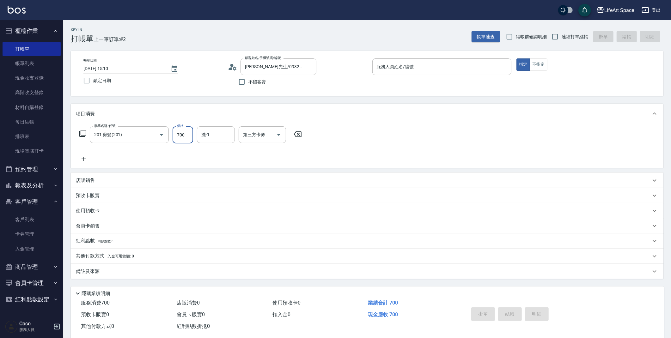
click at [188, 135] on input "700" at bounding box center [183, 134] width 21 height 17
type input "800"
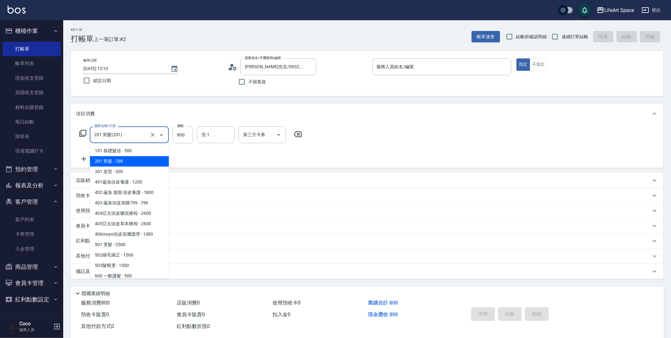
click at [141, 139] on input "201 剪髮(201)" at bounding box center [121, 134] width 56 height 11
click at [182, 154] on div "服務名稱/代號 201 剪髮(201) 服務名稱/代號 價格 800 價格 洗-1 洗-1 第三方卡券 第三方卡券" at bounding box center [191, 144] width 230 height 36
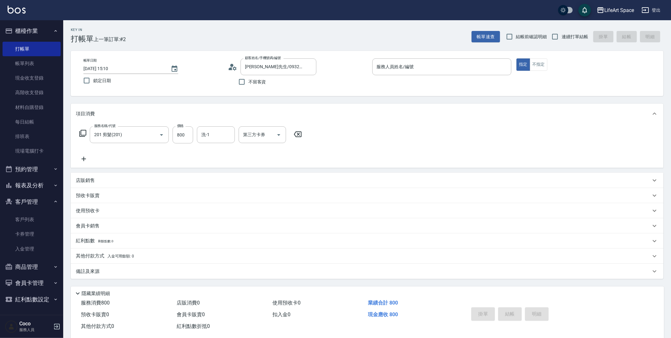
click at [85, 156] on icon at bounding box center [84, 159] width 16 height 8
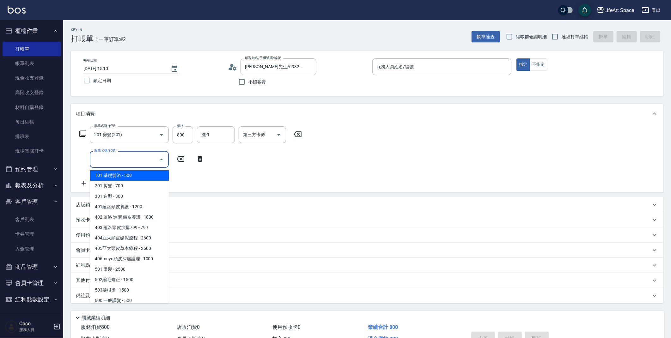
click at [119, 157] on input "服務名稱/代號" at bounding box center [125, 159] width 64 height 11
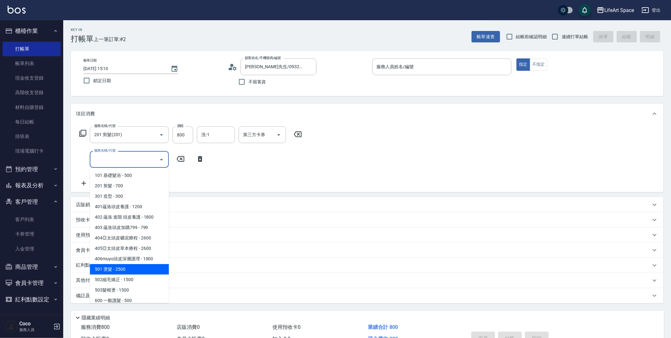
click at [113, 273] on span "501 燙髮 - 2500" at bounding box center [129, 269] width 79 height 10
type input "501 燙髮(501)"
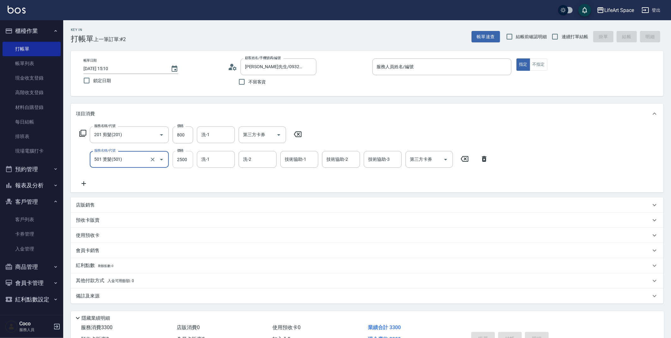
click at [188, 158] on input "2500" at bounding box center [183, 159] width 21 height 17
type input "1010"
click at [116, 300] on div "備註及來源" at bounding box center [367, 296] width 593 height 15
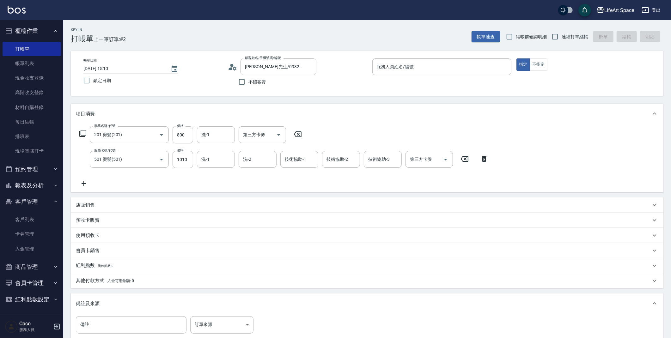
click at [108, 313] on div "備註及來源" at bounding box center [367, 304] width 593 height 20
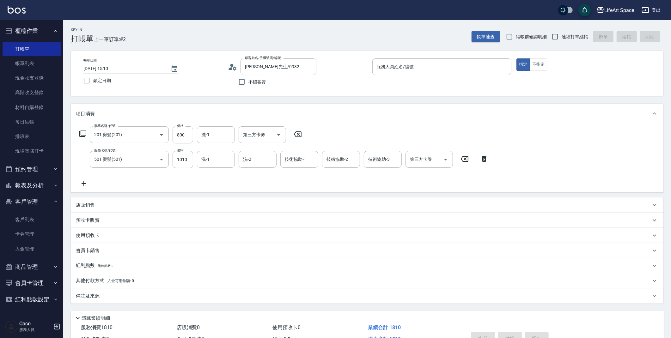
click at [108, 323] on div "服務消費 1810" at bounding box center [126, 328] width 96 height 12
click at [106, 298] on div "備註及來源" at bounding box center [363, 296] width 575 height 7
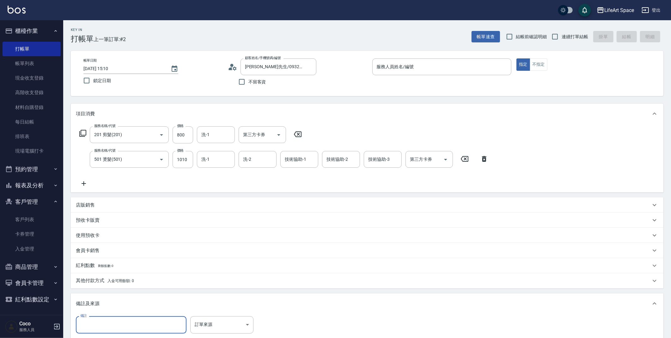
click at [111, 325] on input "備註" at bounding box center [131, 325] width 111 height 17
type input ":0"
click at [208, 331] on body "LifeArt Space 登出 櫃檯作業 打帳單 帳單列表 現金收支登錄 高階收支登錄 材料自購登錄 每日結帳 排班表 現場電腦打卡 預約管理 預約管理 單…" at bounding box center [337, 207] width 675 height 415
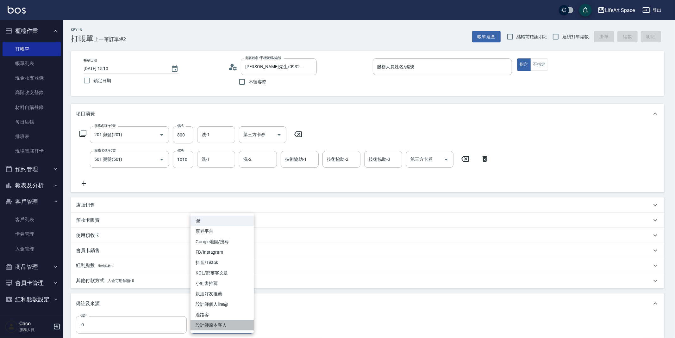
click at [211, 329] on li "設計師原本客人" at bounding box center [221, 325] width 63 height 10
type input "設計師原本客人"
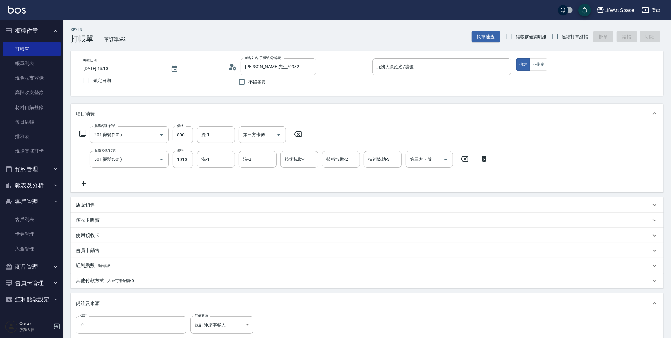
click at [85, 202] on p "店販銷售" at bounding box center [85, 205] width 19 height 7
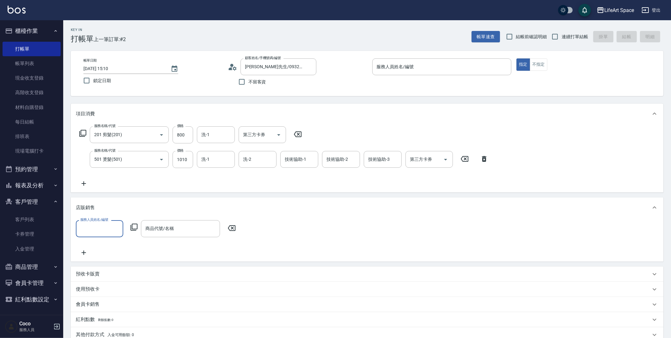
click at [91, 234] on input "服務人員姓名/編號" at bounding box center [100, 228] width 42 height 11
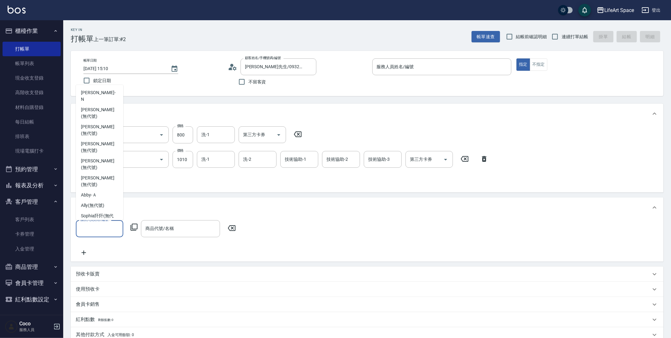
scroll to position [116, 0]
click at [105, 243] on div "Coco -C" at bounding box center [99, 248] width 47 height 10
type input "Coco-C"
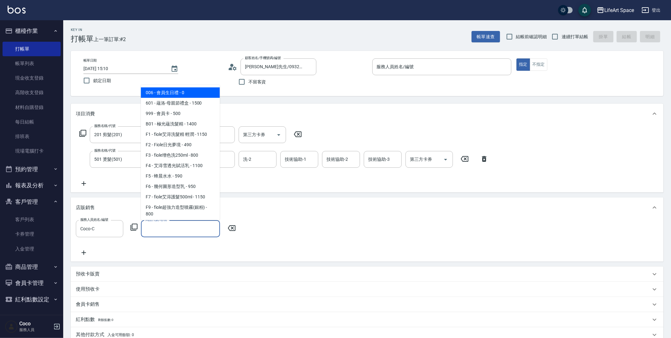
click at [167, 226] on input "商品代號/名稱" at bounding box center [180, 228] width 73 height 11
click at [176, 96] on span "006 - 會員生日禮 - 0" at bounding box center [180, 93] width 79 height 10
type input "會員生日禮"
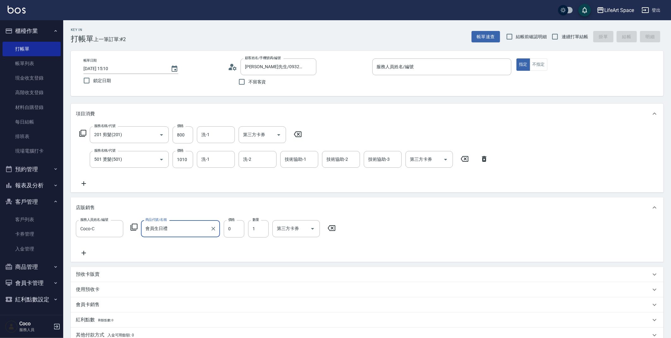
click at [92, 303] on p "會員卡銷售" at bounding box center [88, 305] width 24 height 7
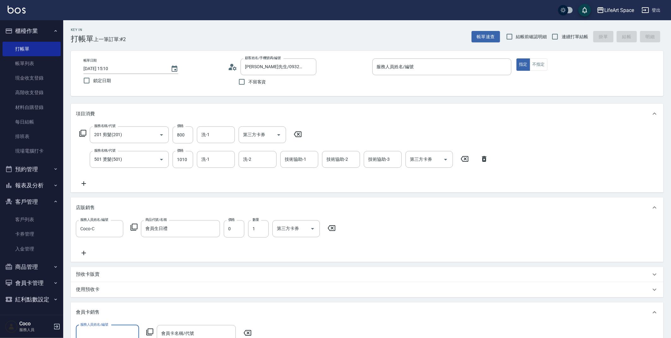
scroll to position [0, 0]
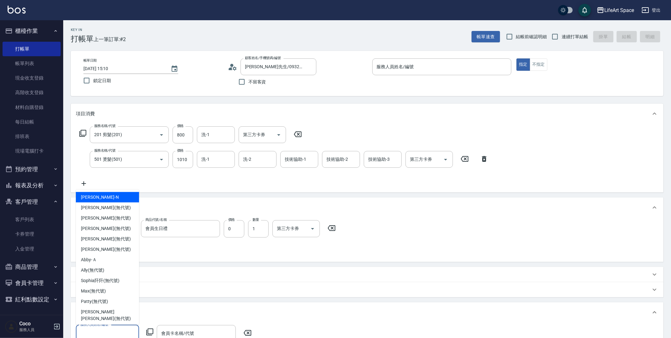
click at [99, 329] on input "服務人員姓名/編號" at bounding box center [108, 333] width 58 height 11
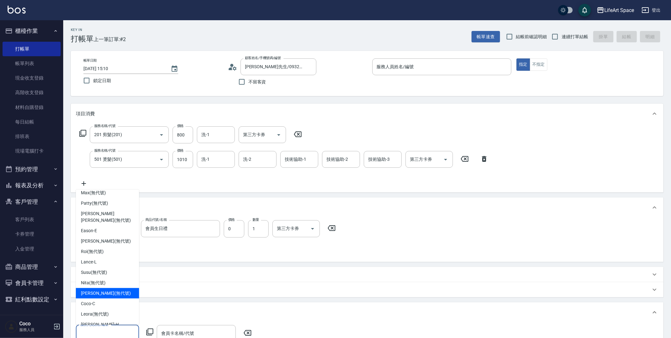
scroll to position [105, 0]
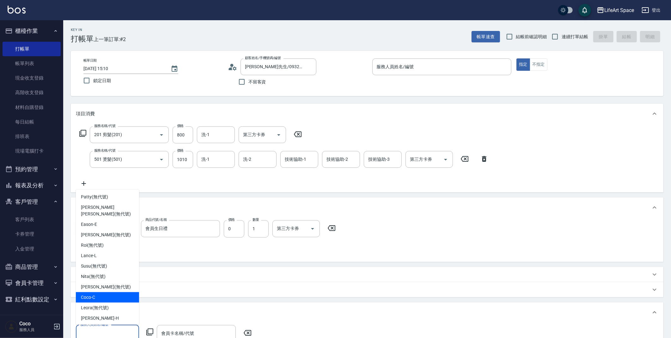
drag, startPoint x: 102, startPoint y: 290, endPoint x: 108, endPoint y: 288, distance: 5.9
click at [102, 293] on div "Coco -C" at bounding box center [107, 298] width 63 height 10
type input "Coco-C"
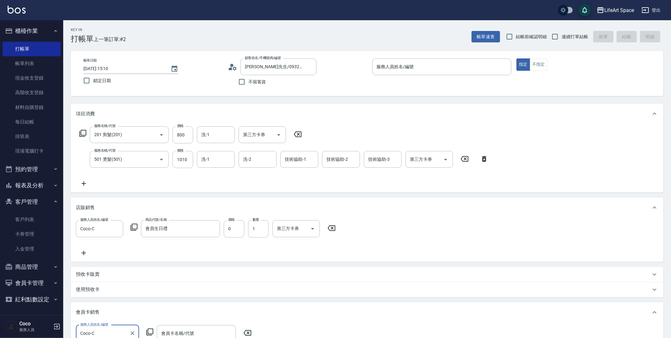
scroll to position [192, 0]
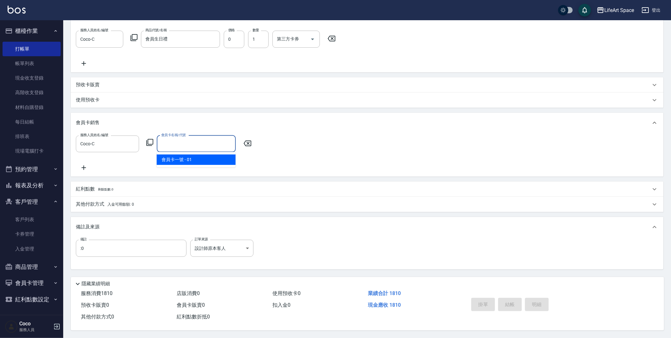
click at [170, 142] on input "會員卡名稱/代號" at bounding box center [196, 144] width 73 height 11
click at [185, 159] on span "會員卡一號 - 01" at bounding box center [196, 160] width 79 height 10
type input "會員卡一號-0天"
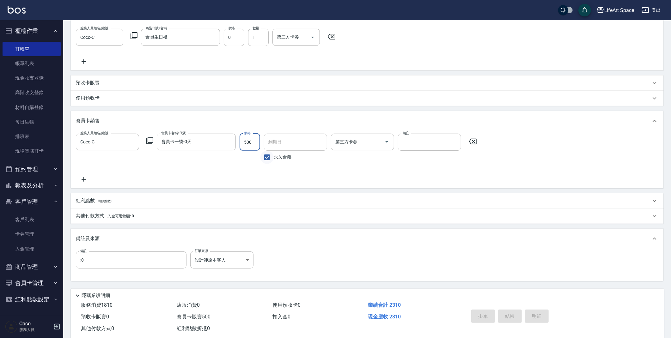
type input "500"
click at [263, 158] on input "永久會籍" at bounding box center [267, 157] width 13 height 13
checkbox input "false"
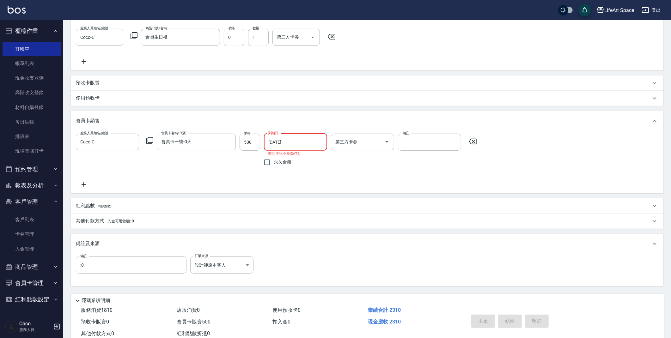
click at [274, 147] on input "[DATE]" at bounding box center [293, 142] width 59 height 17
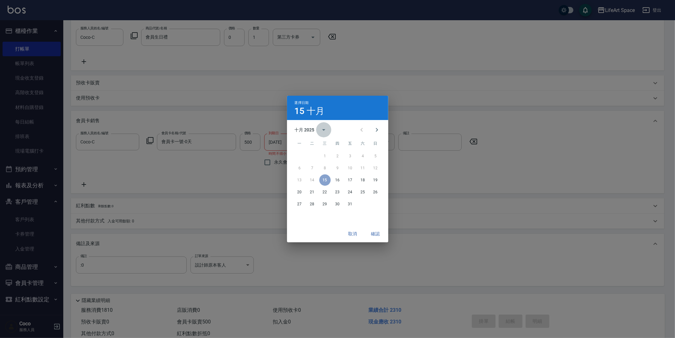
click at [322, 133] on icon "calendar view is open, switch to year view" at bounding box center [324, 130] width 8 height 8
click at [334, 145] on button "2026" at bounding box center [337, 144] width 23 height 11
type input "[DATE]"
click at [377, 231] on button "確認" at bounding box center [375, 234] width 20 height 12
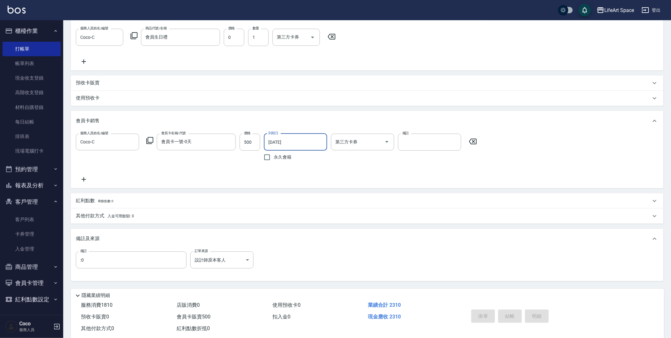
click at [114, 214] on span "入金可用餘額: 0" at bounding box center [121, 216] width 27 height 4
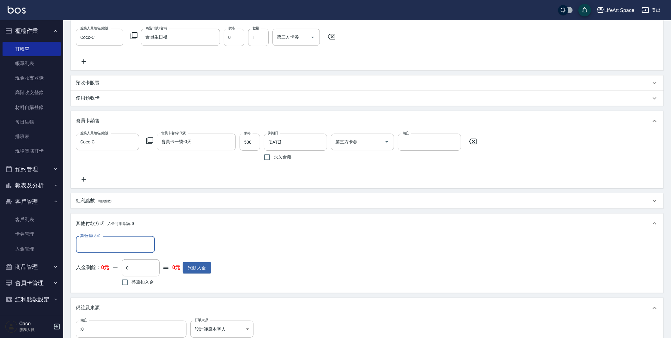
scroll to position [0, 0]
click at [117, 247] on input "其他付款方式" at bounding box center [115, 244] width 73 height 11
click at [119, 262] on span "轉帳" at bounding box center [115, 261] width 79 height 10
type input "轉帳"
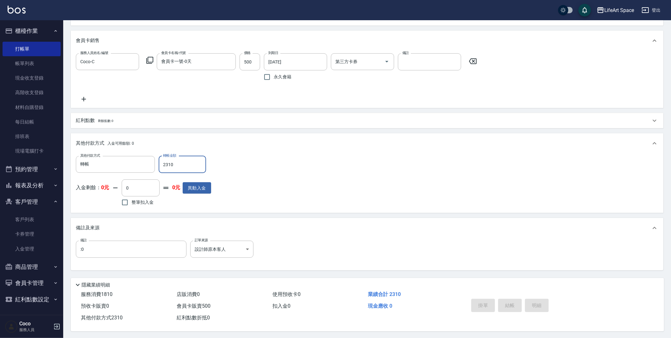
scroll to position [270, 0]
drag, startPoint x: 674, startPoint y: 153, endPoint x: 665, endPoint y: 58, distance: 95.0
click at [665, 58] on html "LifeArt Space 登出 櫃檯作業 打帳單 帳單列表 現金收支登錄 高階收支登錄 材料自購登錄 每日結帳 排班表 現場電腦打卡 預約管理 預約管理 單…" at bounding box center [335, 35] width 671 height 611
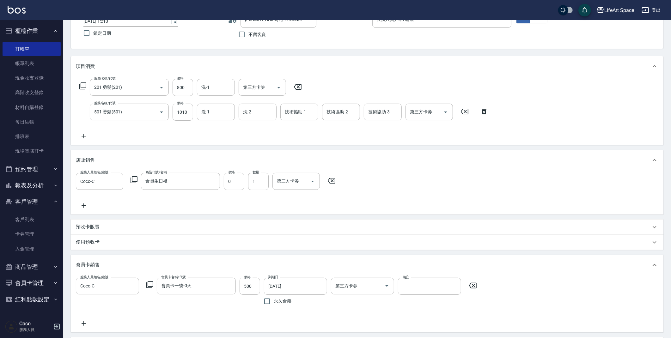
scroll to position [0, 0]
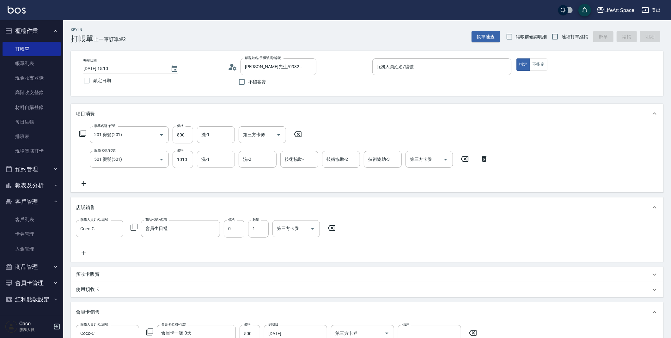
type input "2310"
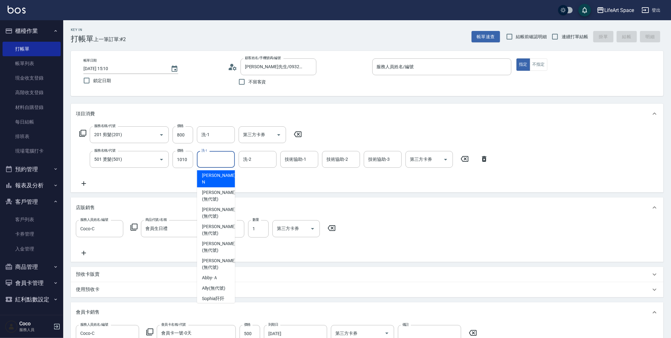
click at [214, 160] on input "洗-1" at bounding box center [216, 159] width 32 height 11
click at [215, 174] on span "[PERSON_NAME] (無代號)" at bounding box center [215, 175] width 27 height 7
type input "[PERSON_NAME](無代號)"
type input "0"
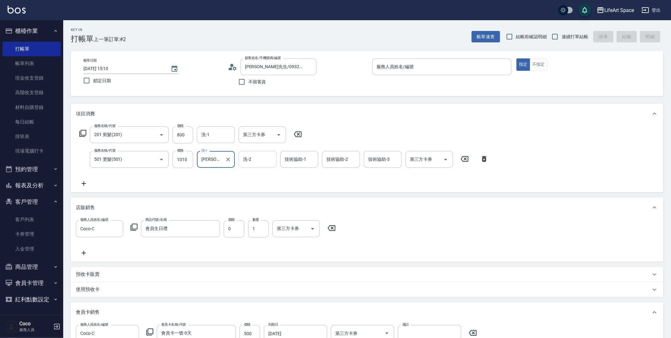
type input "[PERSON_NAME](無代號)"
click at [245, 163] on input "洗-2" at bounding box center [258, 159] width 32 height 11
click at [248, 176] on span "[PERSON_NAME] (無代號)" at bounding box center [257, 175] width 27 height 7
type input "[PERSON_NAME](無代號)"
click at [287, 164] on input "技術協助-1" at bounding box center [299, 159] width 32 height 11
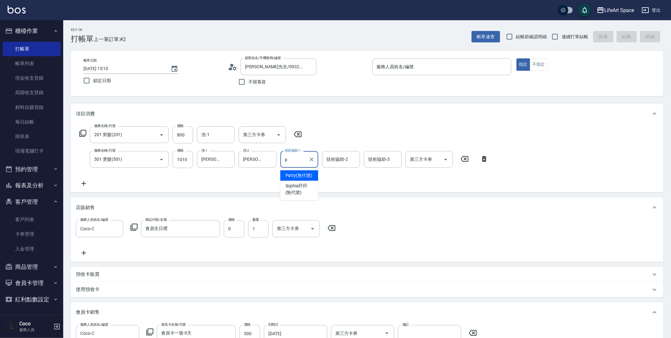
click at [288, 173] on span "[PERSON_NAME] (無代號)" at bounding box center [299, 175] width 27 height 7
type input "[PERSON_NAME](無代號)"
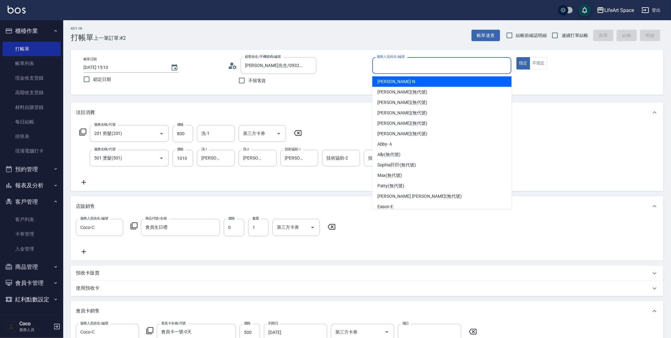
click at [412, 71] on input "服務人員姓名/編號" at bounding box center [442, 65] width 134 height 11
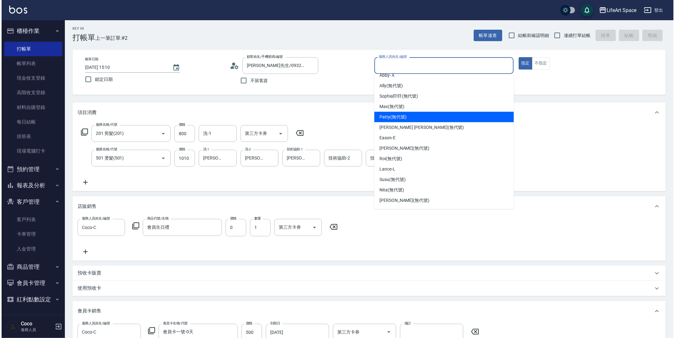
scroll to position [109, 0]
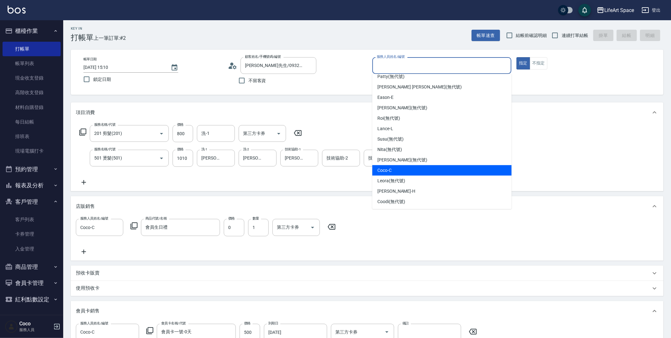
click at [389, 169] on span "Coco -C" at bounding box center [385, 170] width 14 height 7
type input "Coco-C"
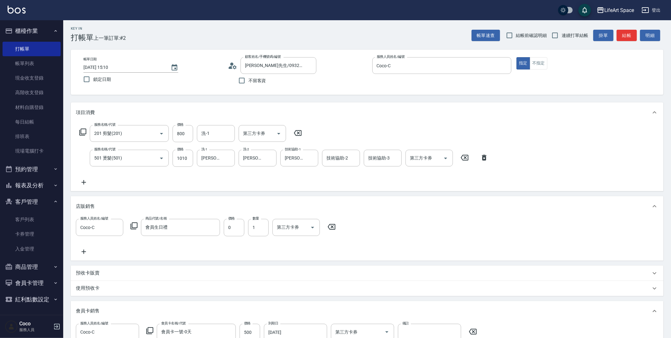
click at [237, 65] on icon at bounding box center [232, 65] width 9 height 9
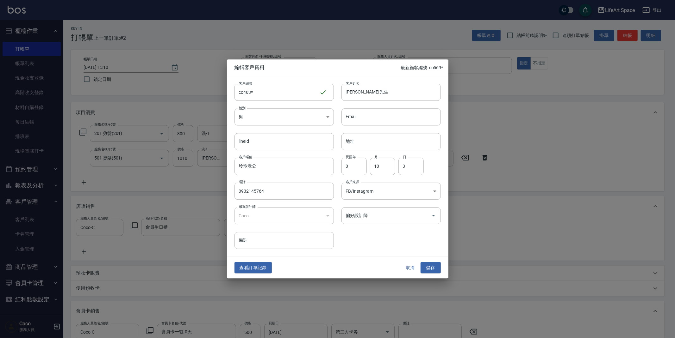
click at [350, 215] on input "偏好設計師" at bounding box center [386, 215] width 84 height 11
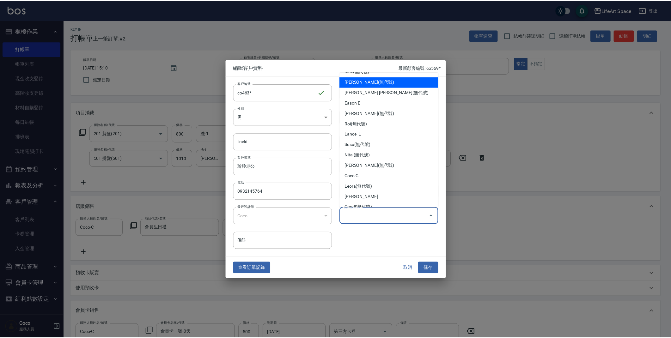
scroll to position [104, 0]
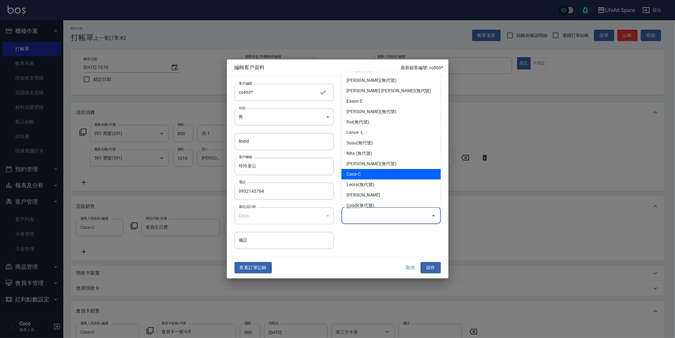
click at [360, 175] on li "Coco-C" at bounding box center [390, 174] width 99 height 10
type input "Coco"
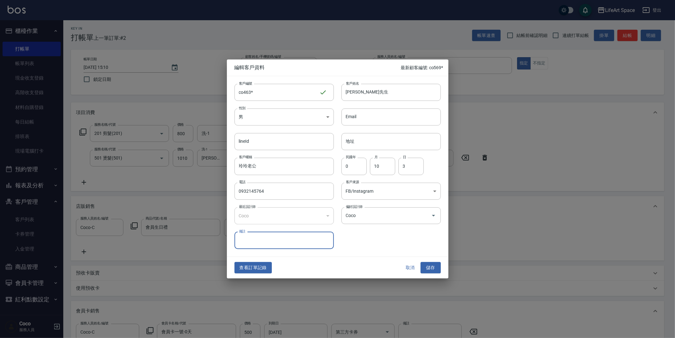
click at [373, 249] on div "客戶編號 co463* ​ 客戶編號 客戶姓名 [PERSON_NAME]先生 客戶姓名 性別 男 [DEMOGRAPHIC_DATA] 性別 Email E…" at bounding box center [334, 162] width 214 height 173
click at [424, 268] on button "儲存" at bounding box center [430, 268] width 20 height 12
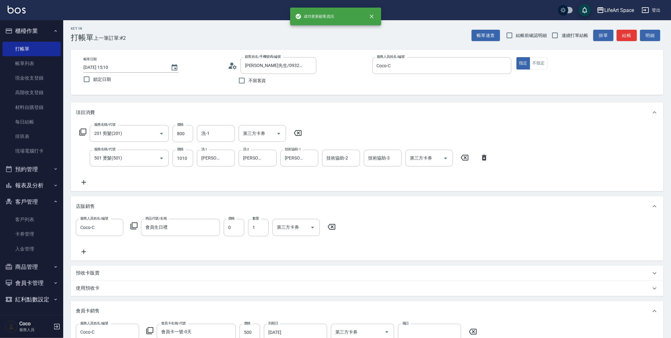
scroll to position [274, 0]
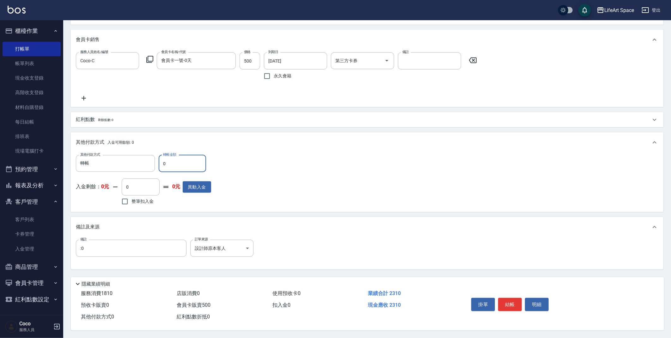
drag, startPoint x: 179, startPoint y: 162, endPoint x: 162, endPoint y: 159, distance: 17.3
click at [162, 159] on input "0" at bounding box center [182, 163] width 47 height 17
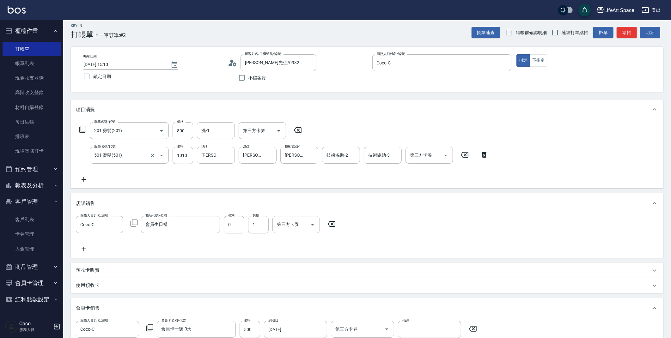
scroll to position [3, 0]
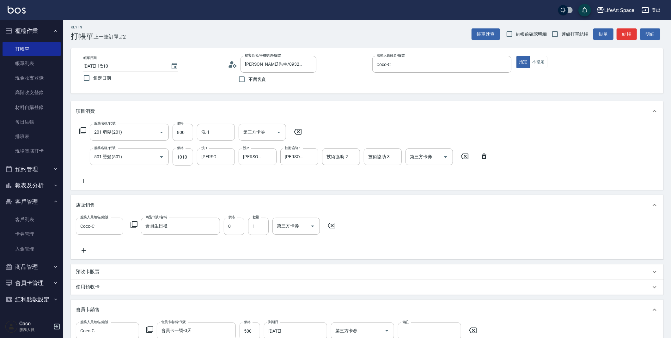
type input "2310"
click at [104, 66] on input "[DATE] 15:10" at bounding box center [123, 66] width 81 height 10
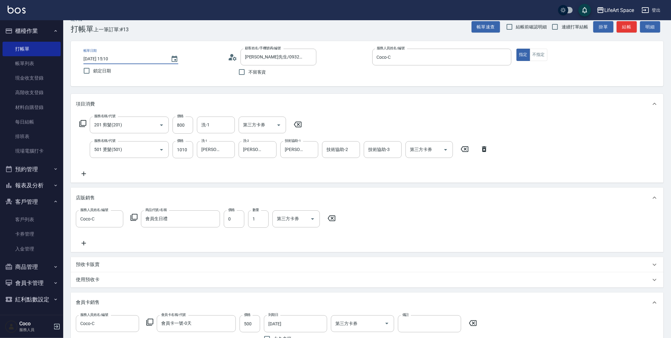
scroll to position [274, 0]
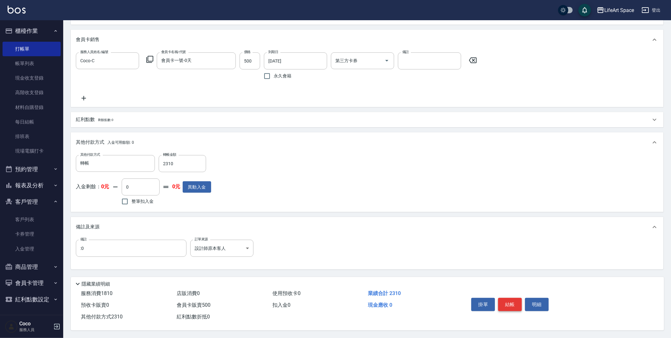
type input "[DATE] 15:10"
click at [513, 304] on button "結帳" at bounding box center [510, 304] width 24 height 13
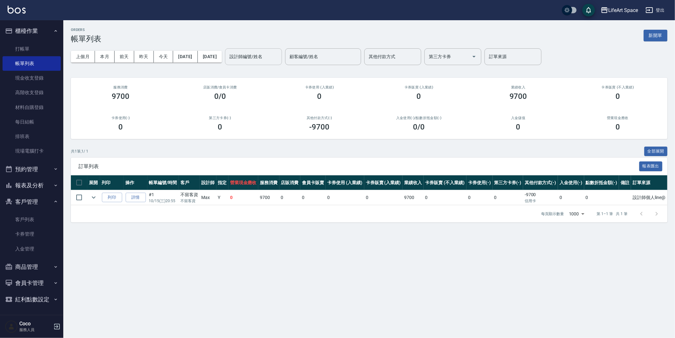
click at [254, 51] on input "設計師編號/姓名" at bounding box center [253, 56] width 51 height 11
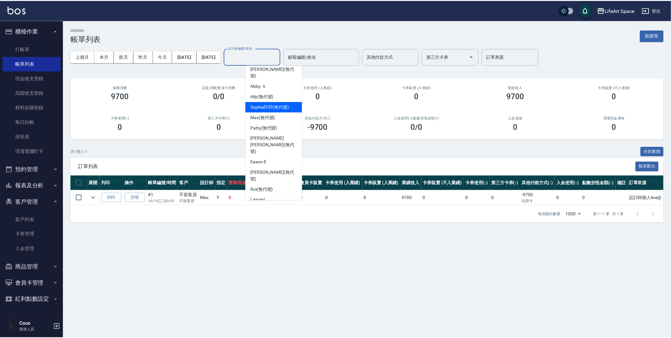
scroll to position [84, 0]
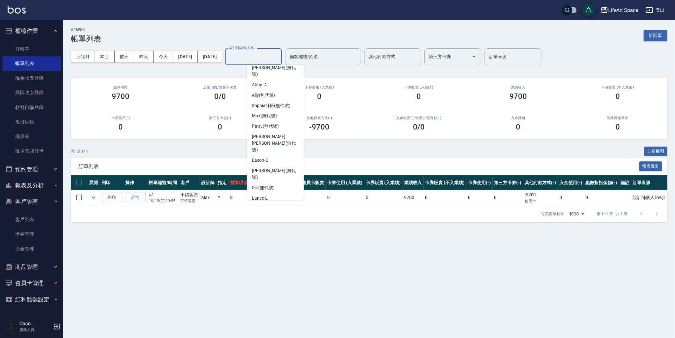
click at [268, 242] on div "Coco -C" at bounding box center [275, 247] width 57 height 10
type input "Coco-C"
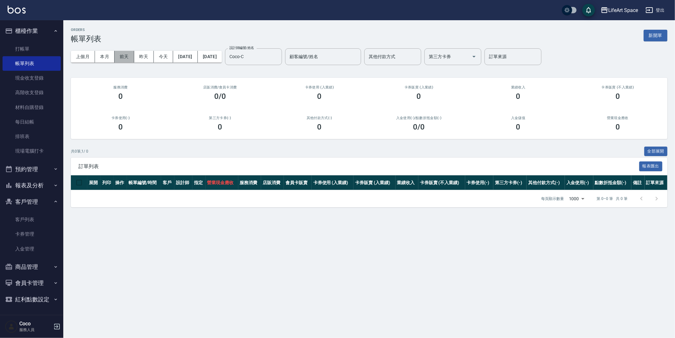
click at [128, 60] on button "前天" at bounding box center [124, 57] width 20 height 12
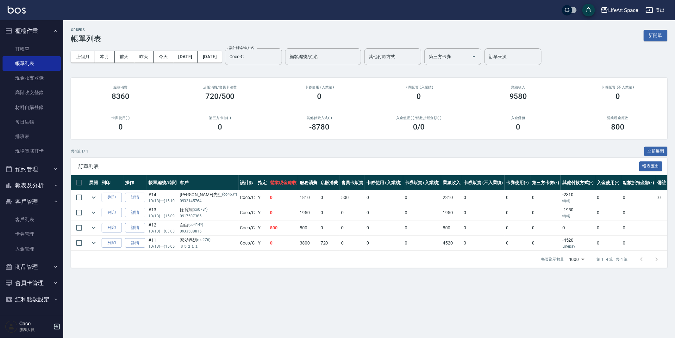
click at [20, 201] on button "客戶管理" at bounding box center [32, 202] width 58 height 16
click at [31, 188] on button "報表及分析" at bounding box center [32, 185] width 58 height 16
click at [32, 258] on link "全店業績分析表" at bounding box center [32, 262] width 58 height 15
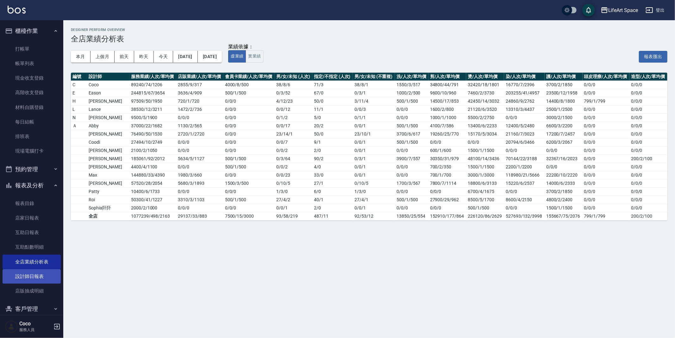
click at [28, 278] on link "設計師日報表" at bounding box center [32, 276] width 58 height 15
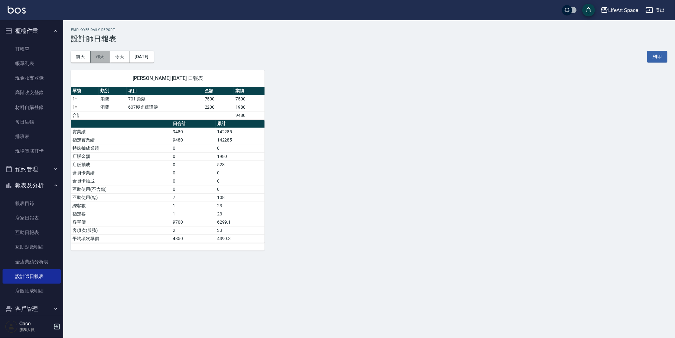
click at [98, 57] on button "昨天" at bounding box center [100, 57] width 20 height 12
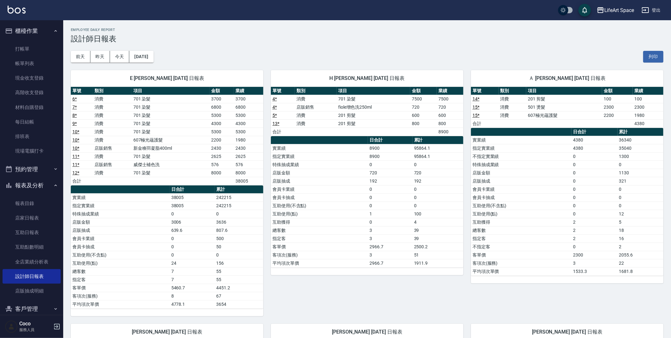
scroll to position [225, 0]
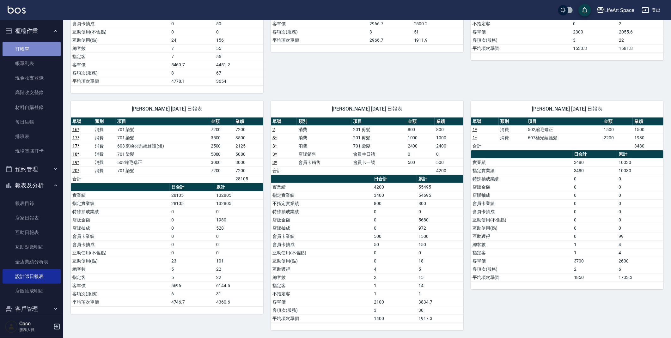
click at [43, 51] on link "打帳單" at bounding box center [32, 49] width 58 height 15
